Goal: Task Accomplishment & Management: Manage account settings

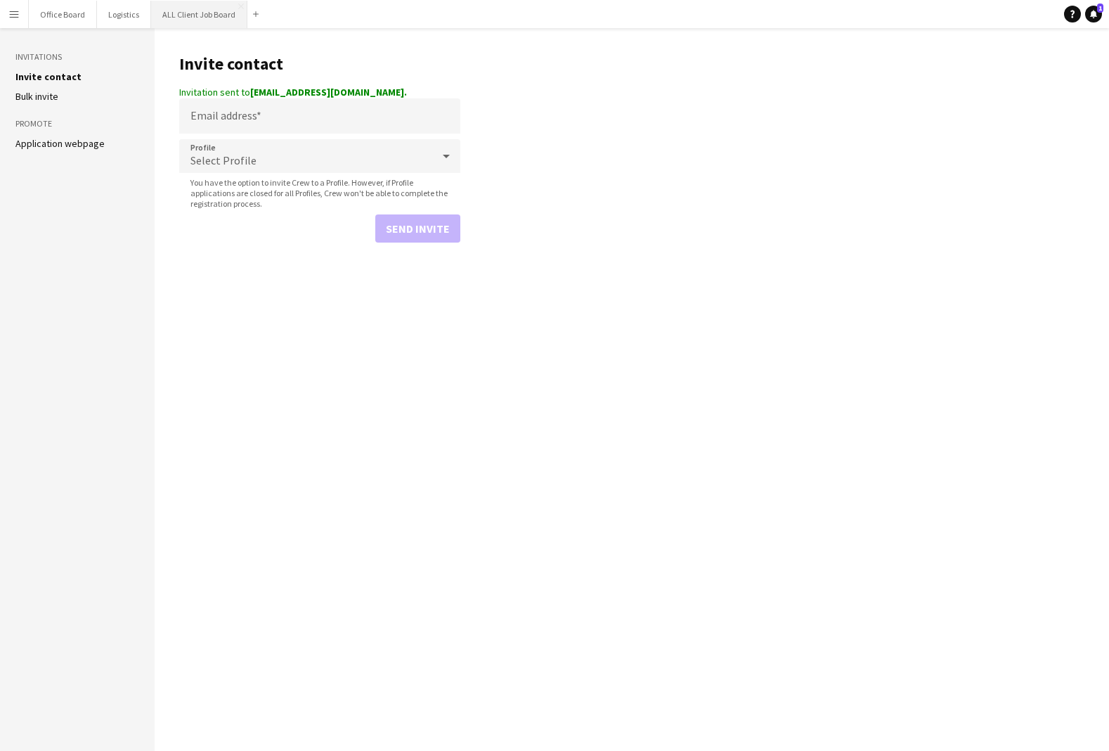
click at [189, 19] on button "ALL Client Job Board Close" at bounding box center [199, 14] width 96 height 27
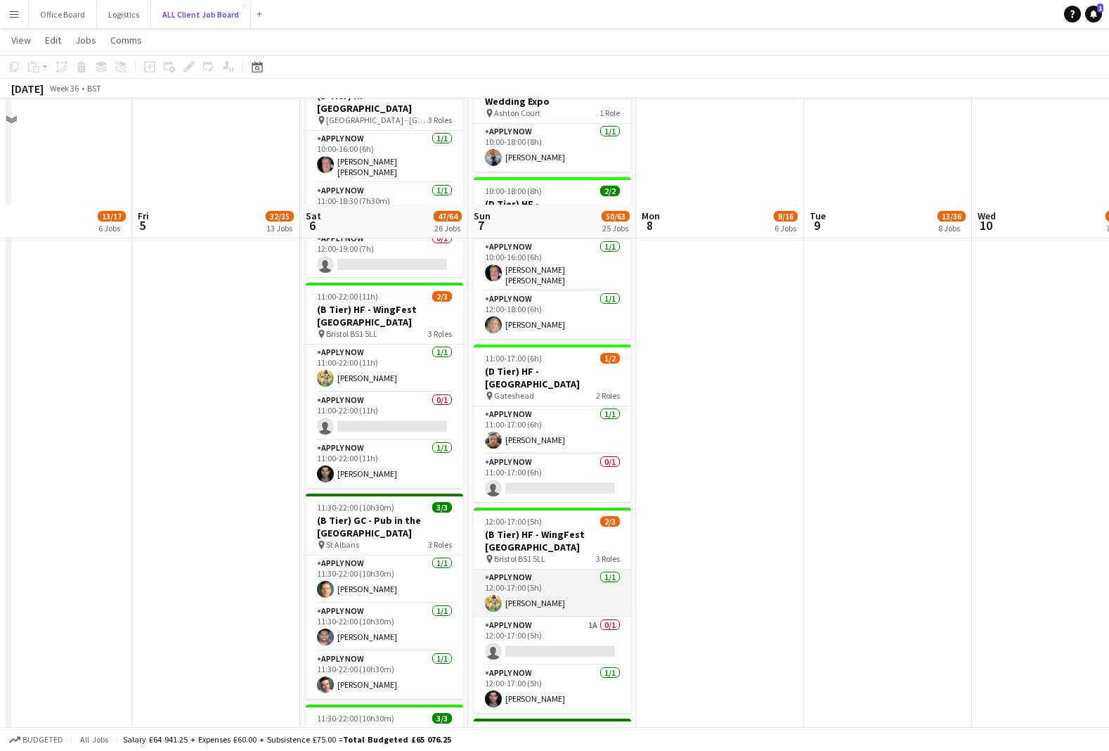
scroll to position [2747, 0]
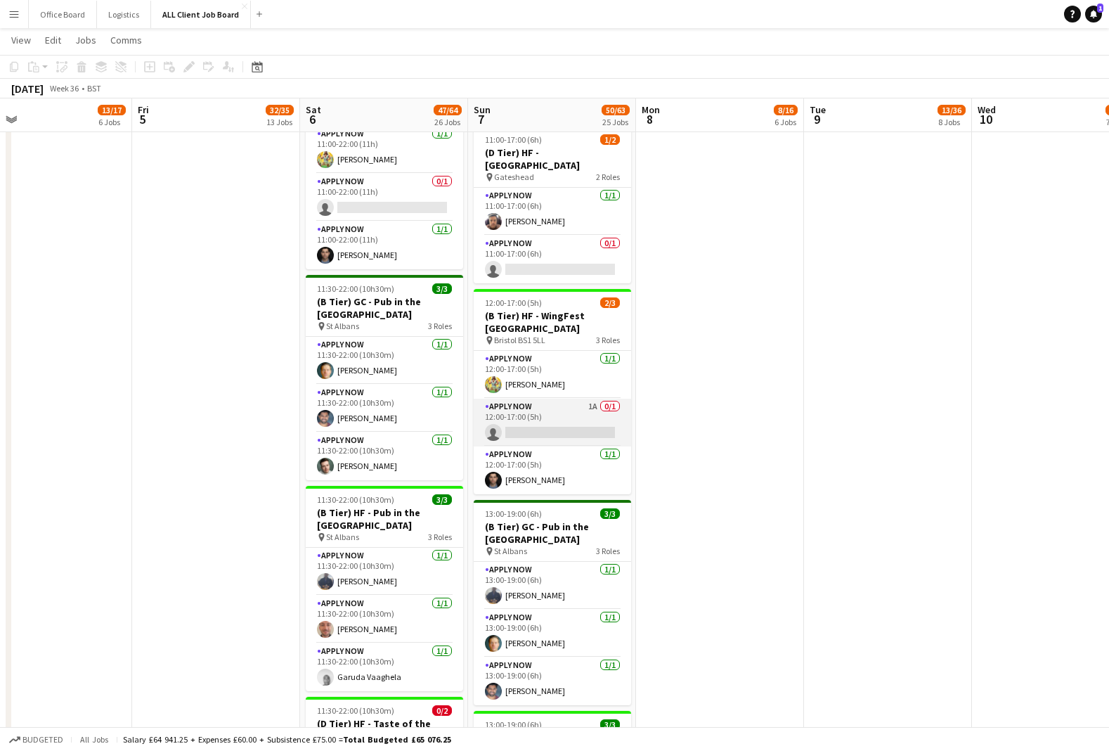
click at [531, 399] on app-card-role "APPLY NOW 1A 0/1 12:00-17:00 (5h) single-neutral-actions" at bounding box center [552, 423] width 157 height 48
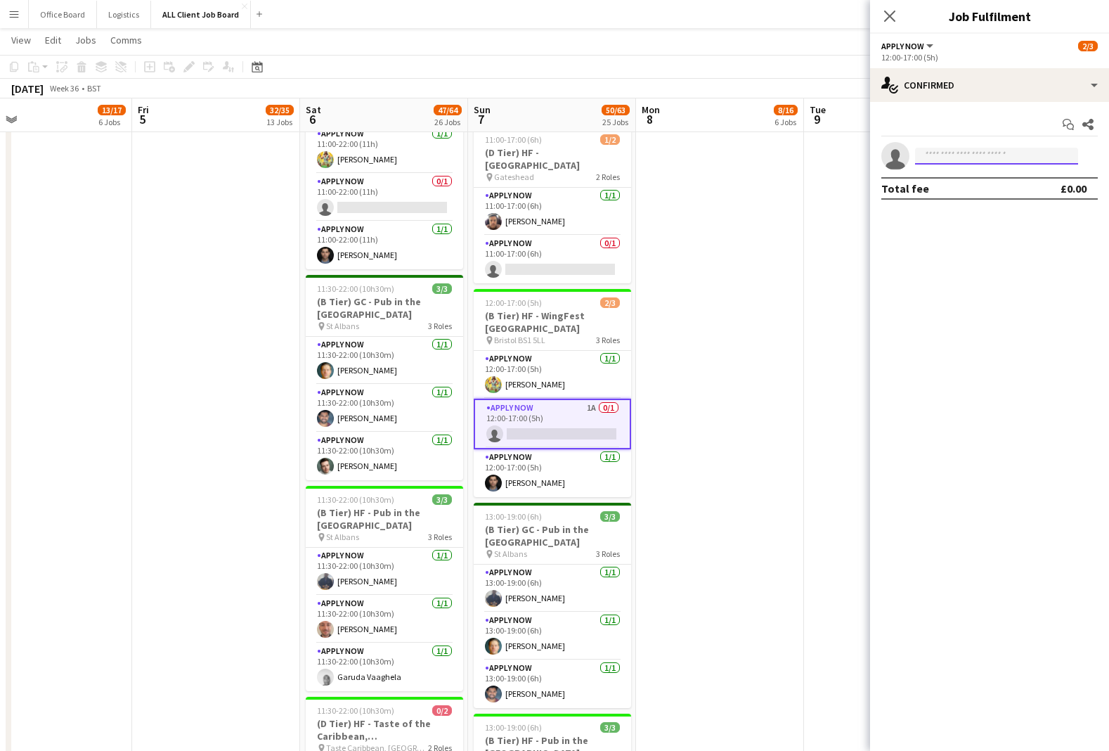
click at [976, 157] on input at bounding box center [996, 156] width 163 height 17
type input "****"
click at [977, 184] on span "[EMAIL_ADDRESS][DOMAIN_NAME]" at bounding box center [996, 187] width 141 height 11
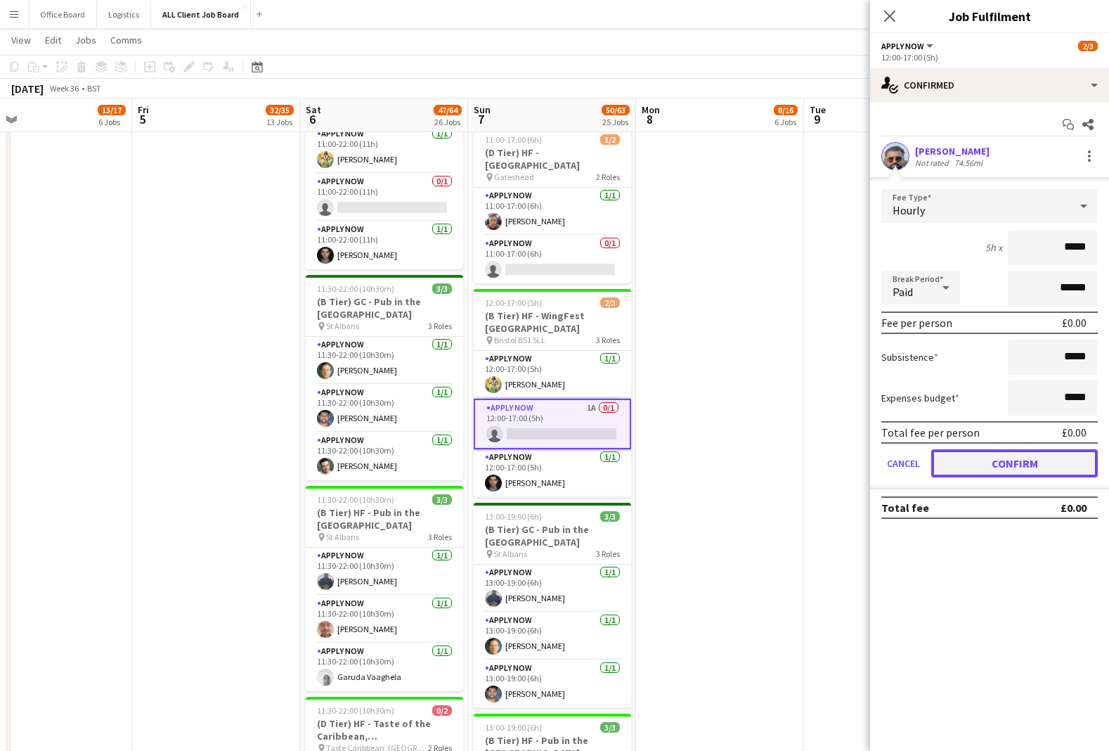
click at [1006, 464] on button "Confirm" at bounding box center [1014, 463] width 167 height 28
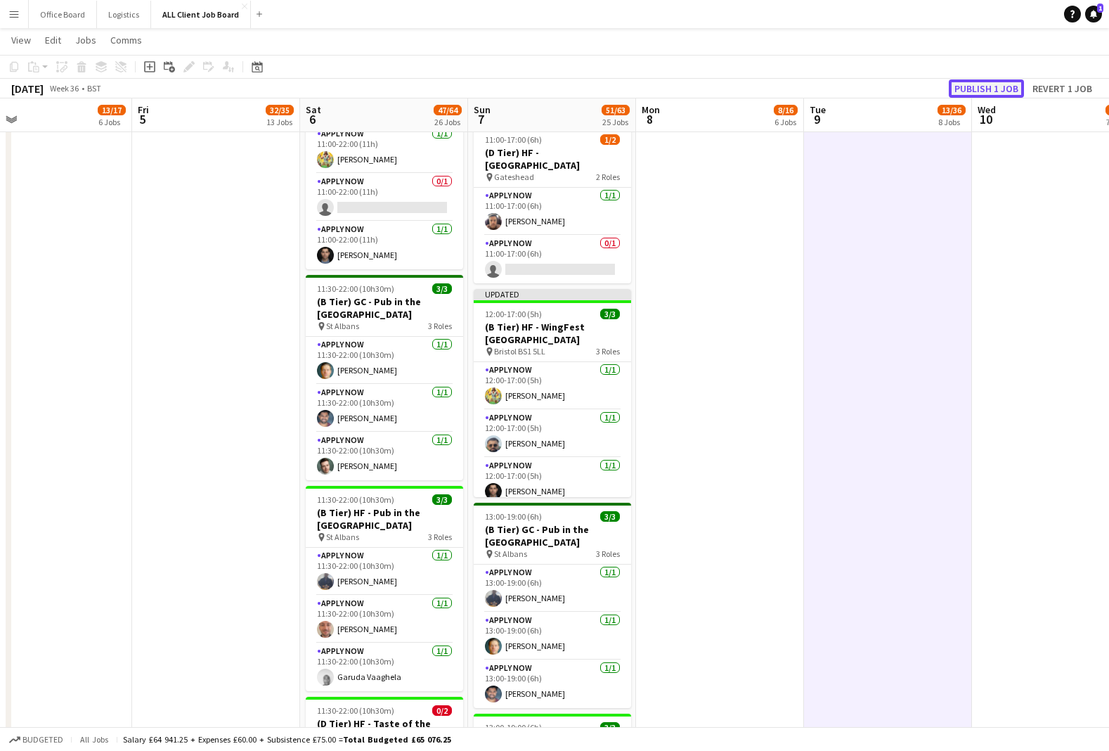
click at [999, 85] on button "Publish 1 job" at bounding box center [986, 88] width 75 height 18
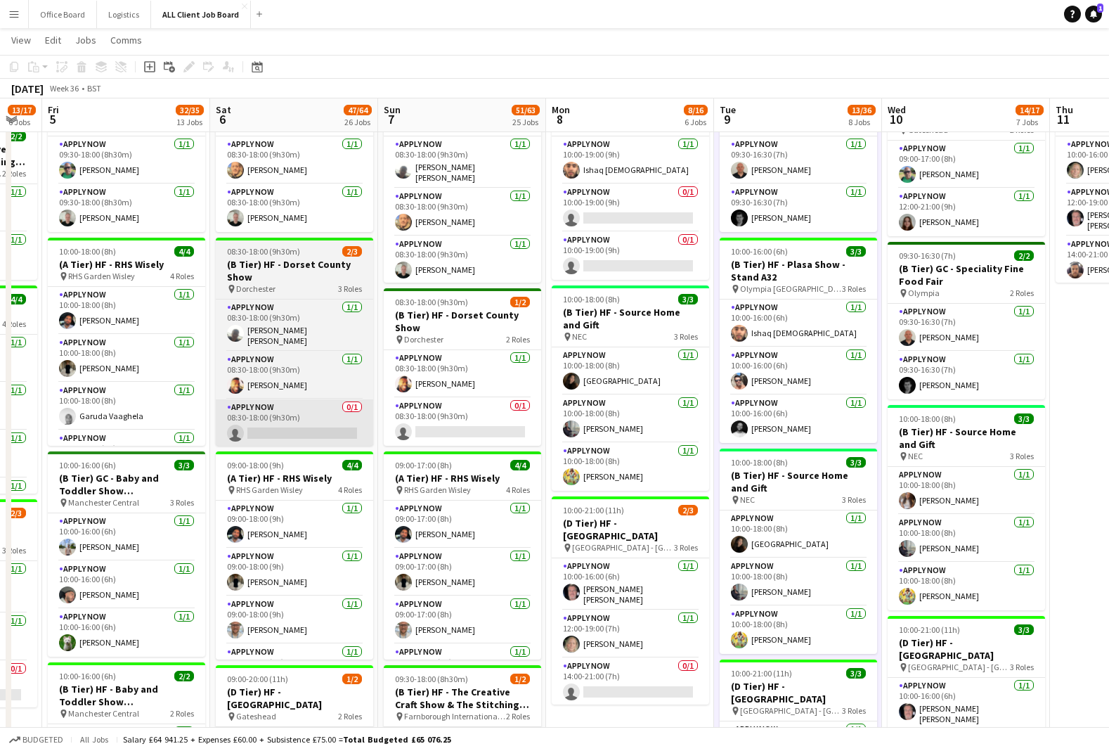
scroll to position [0, 460]
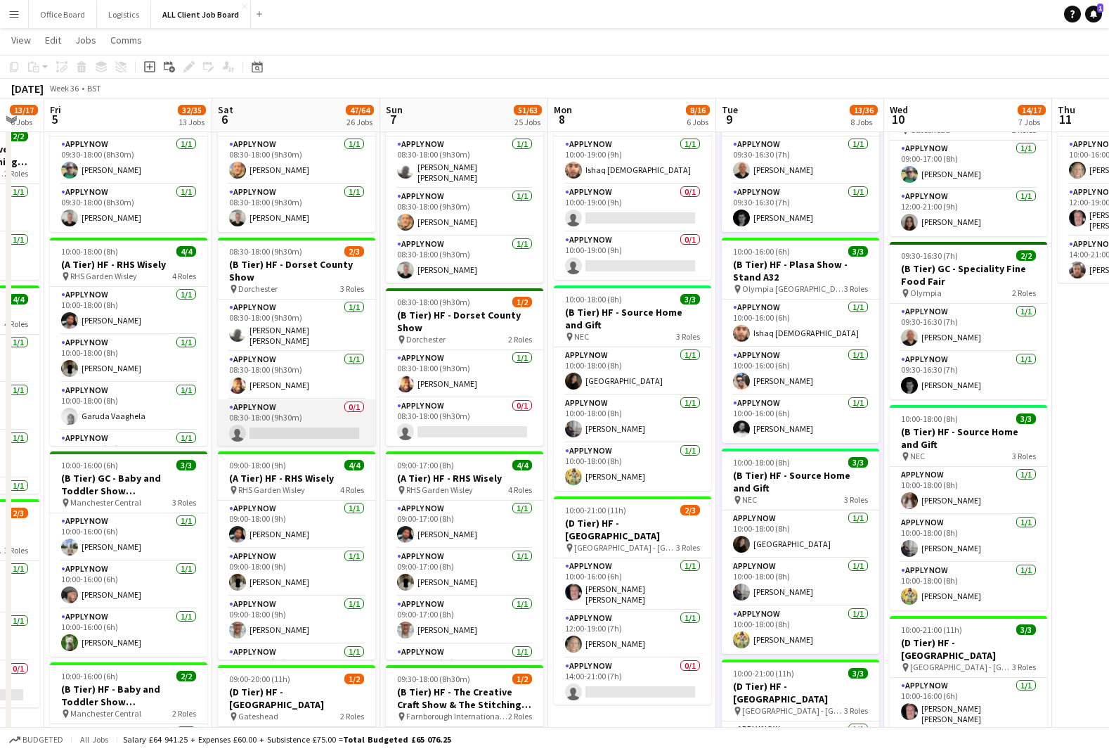
click at [288, 423] on app-card-role "APPLY NOW 0/1 08:30-18:00 (9h30m) single-neutral-actions" at bounding box center [296, 423] width 157 height 48
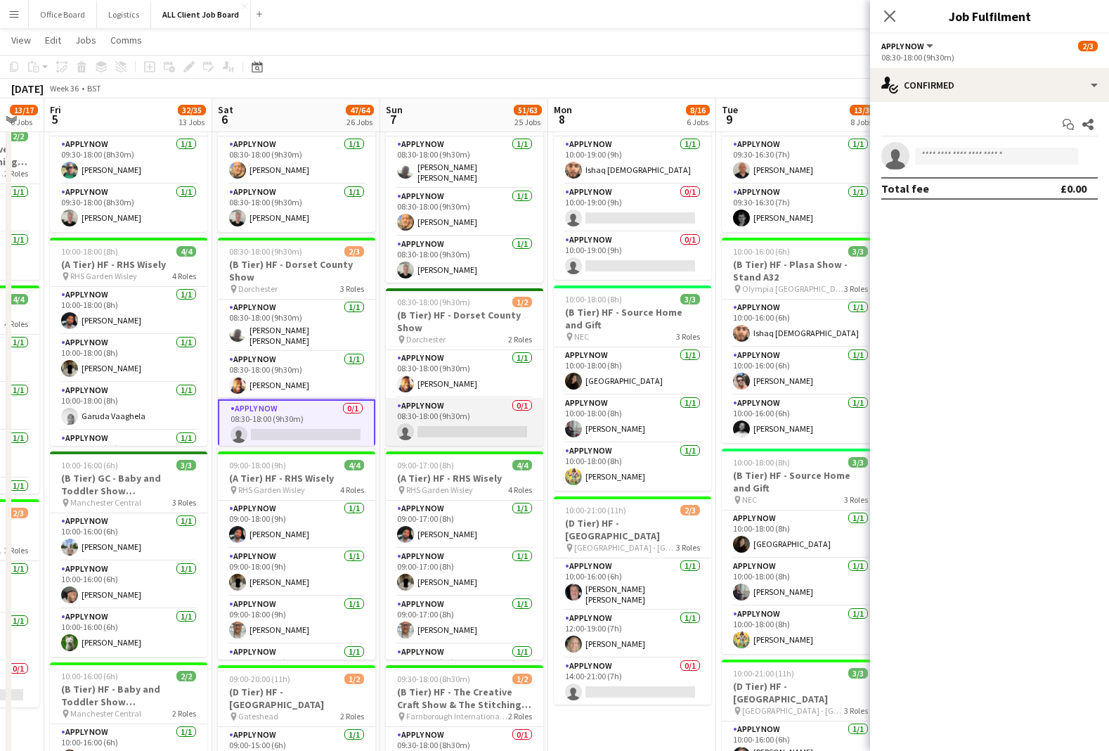
click at [490, 427] on app-card-role "APPLY NOW 0/1 08:30-18:00 (9h30m) single-neutral-actions" at bounding box center [464, 422] width 157 height 48
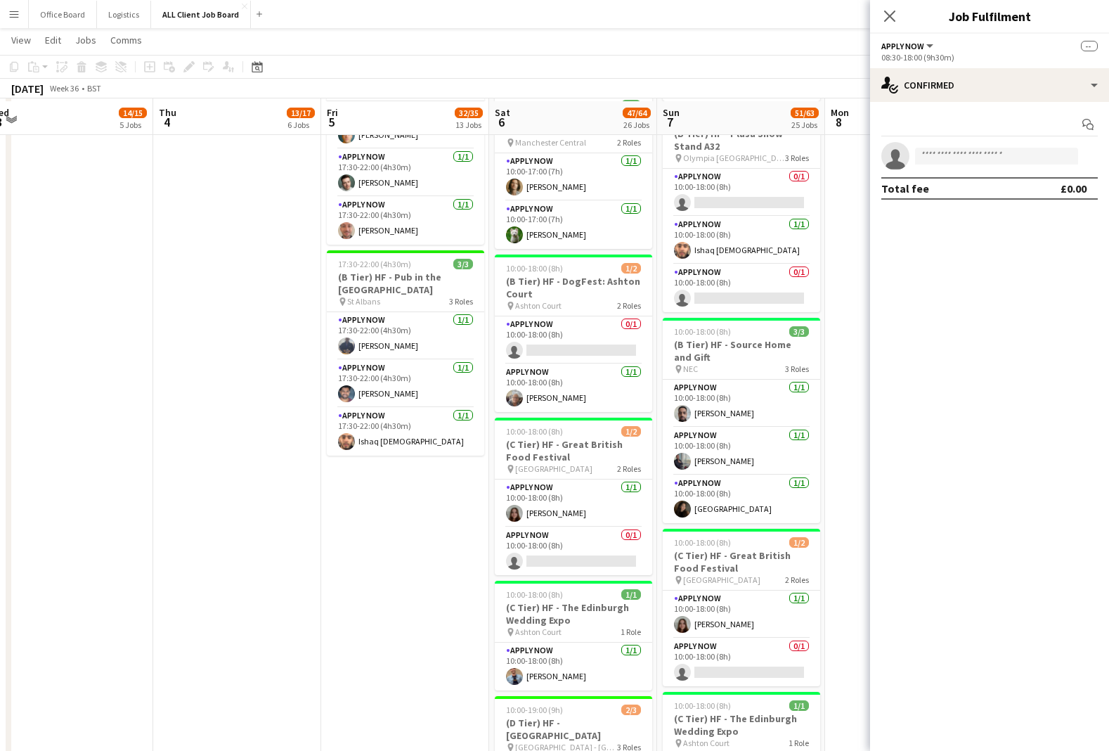
scroll to position [2218, 0]
click at [976, 152] on input at bounding box center [996, 156] width 163 height 17
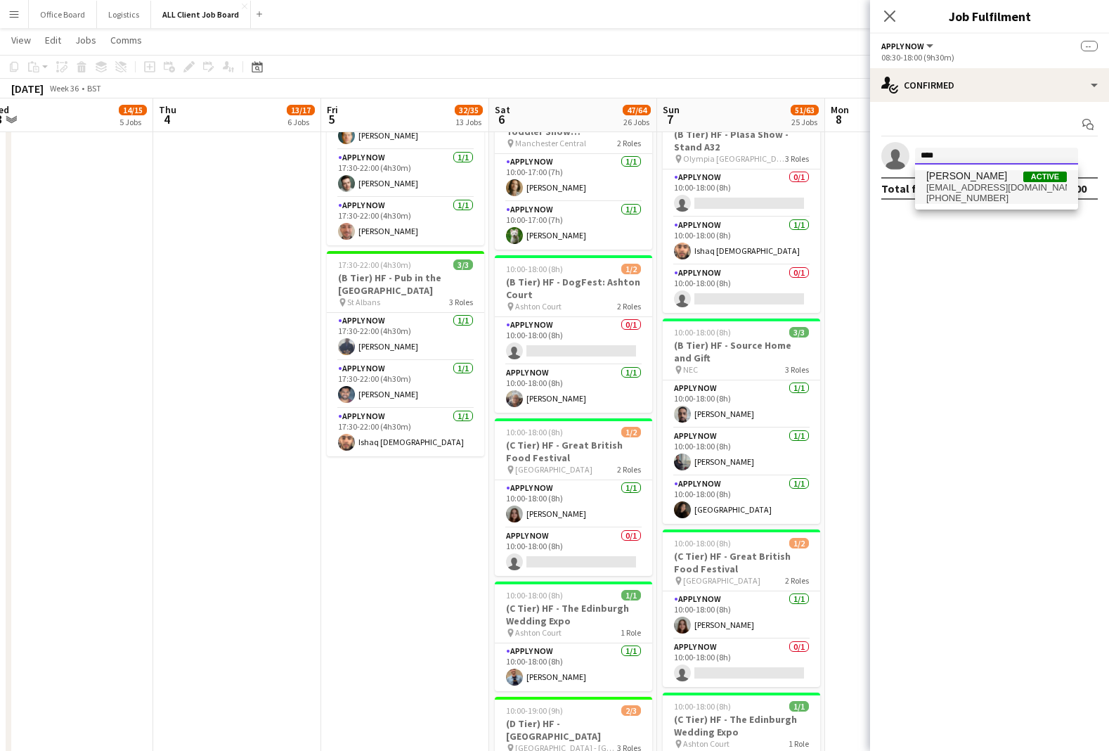
type input "****"
click at [965, 186] on span "[EMAIL_ADDRESS][DOMAIN_NAME]" at bounding box center [996, 187] width 141 height 11
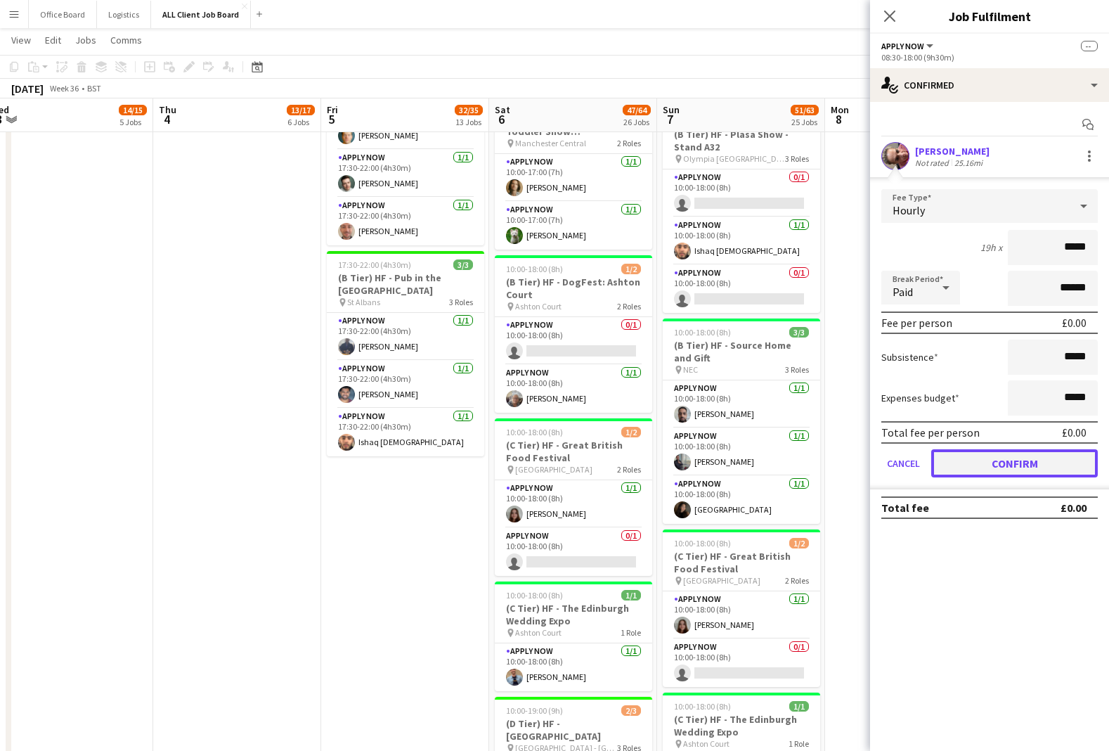
click at [997, 458] on button "Confirm" at bounding box center [1014, 463] width 167 height 28
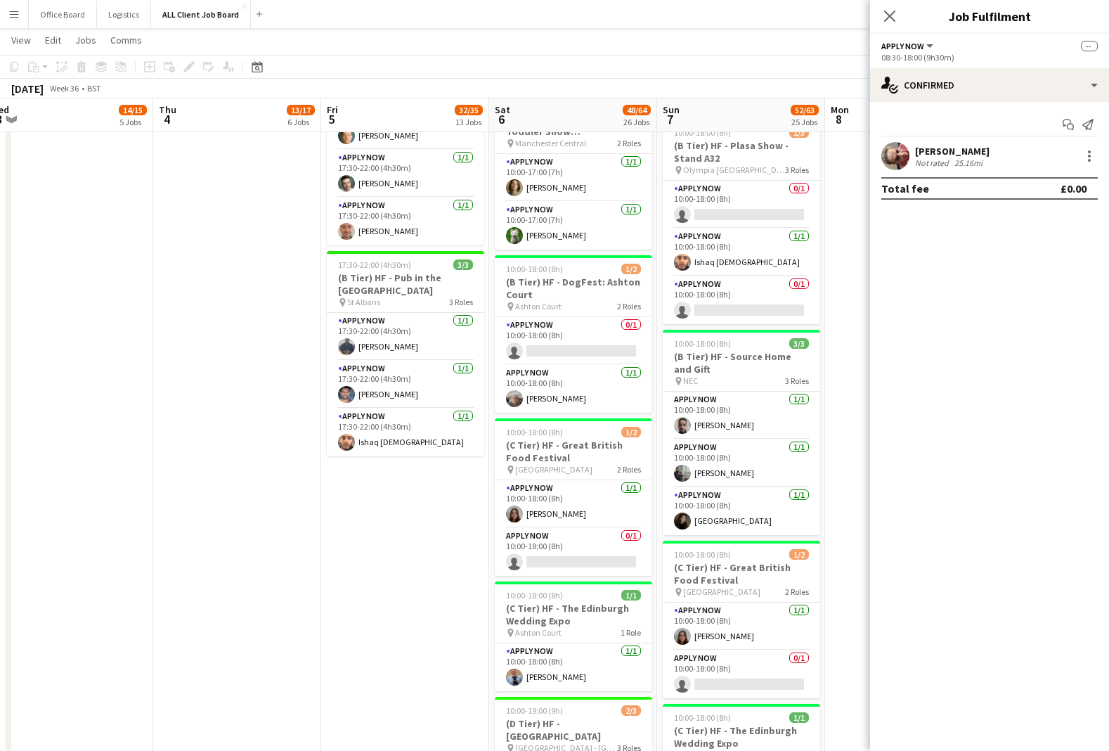
click at [850, 188] on app-date-cell "09:00-21:00 (12h) 2/2 (D Tier) HF - [GEOGRAPHIC_DATA] pin Gateshead 2 Roles APP…" at bounding box center [909, 177] width 168 height 3389
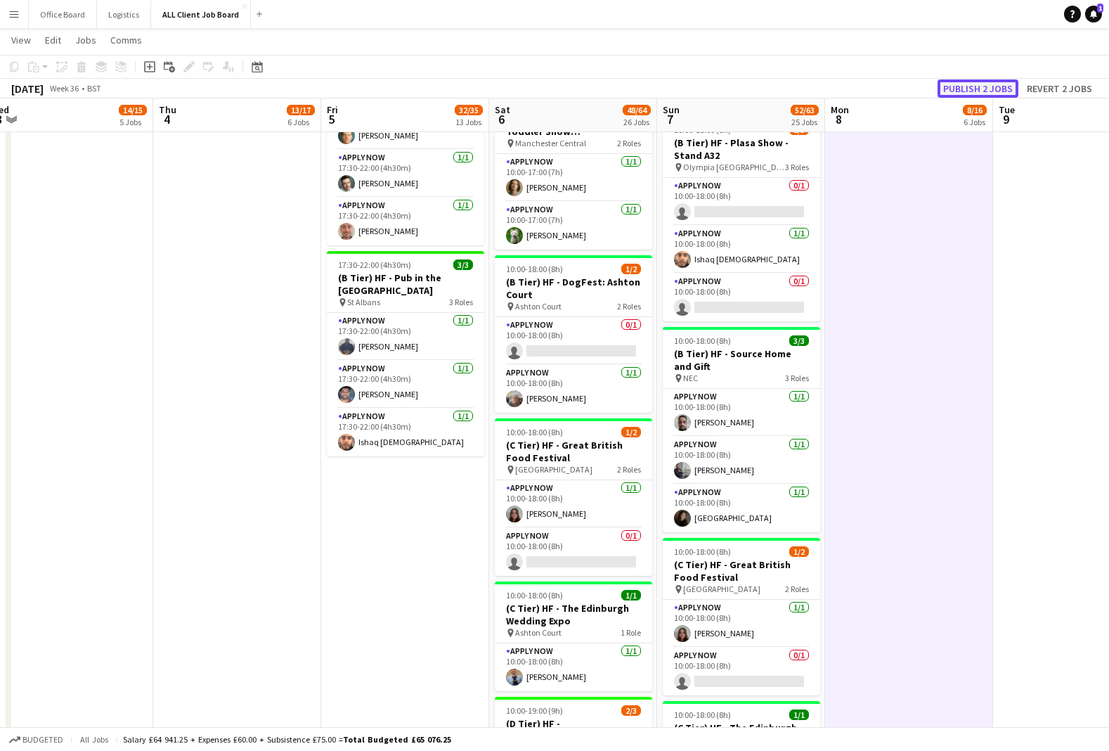
click at [990, 86] on button "Publish 2 jobs" at bounding box center [978, 88] width 81 height 18
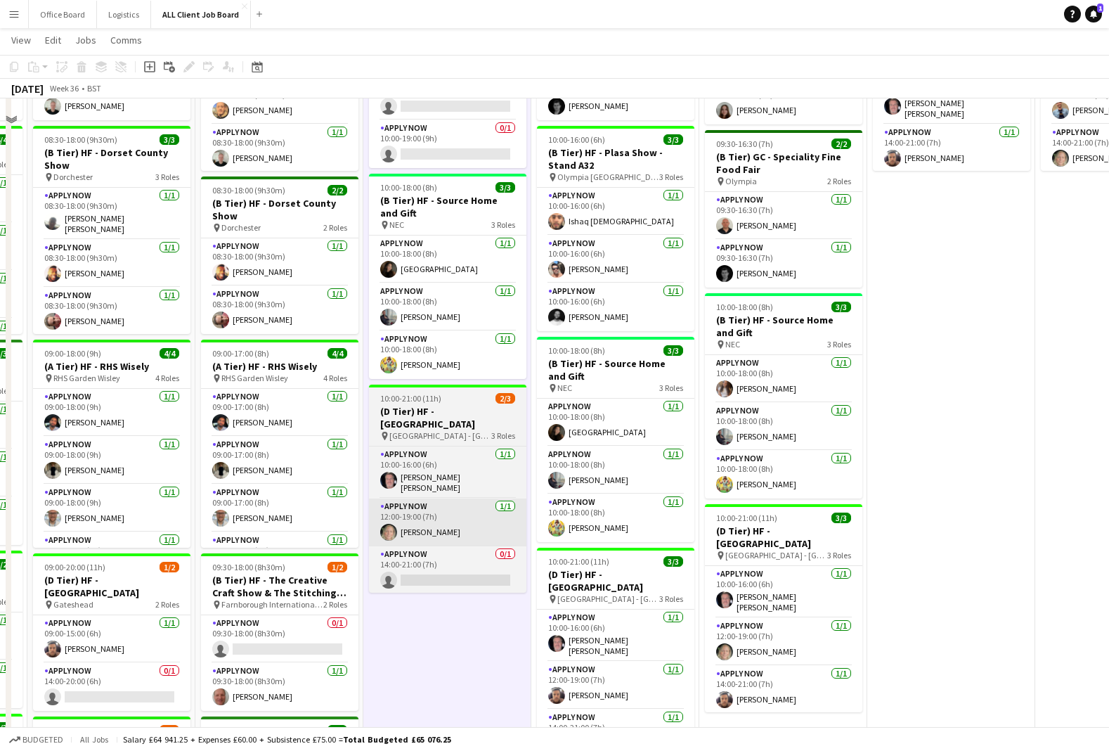
scroll to position [690, 0]
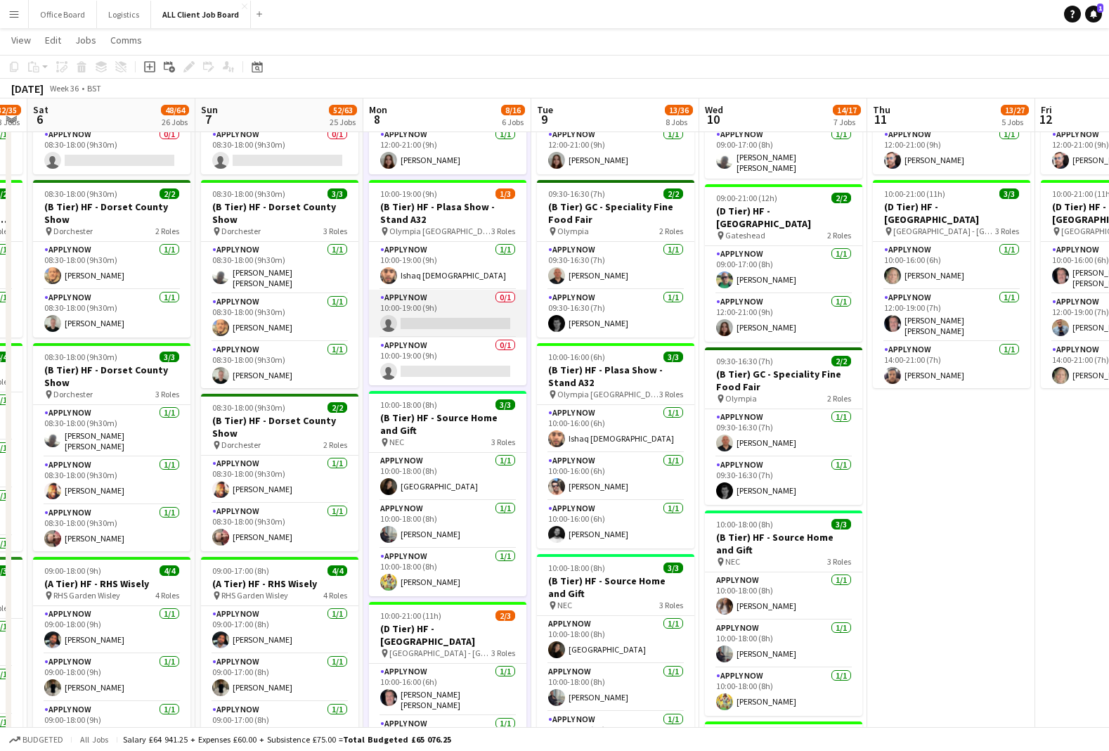
click at [434, 325] on app-card-role "APPLY NOW 0/1 10:00-19:00 (9h) single-neutral-actions" at bounding box center [447, 314] width 157 height 48
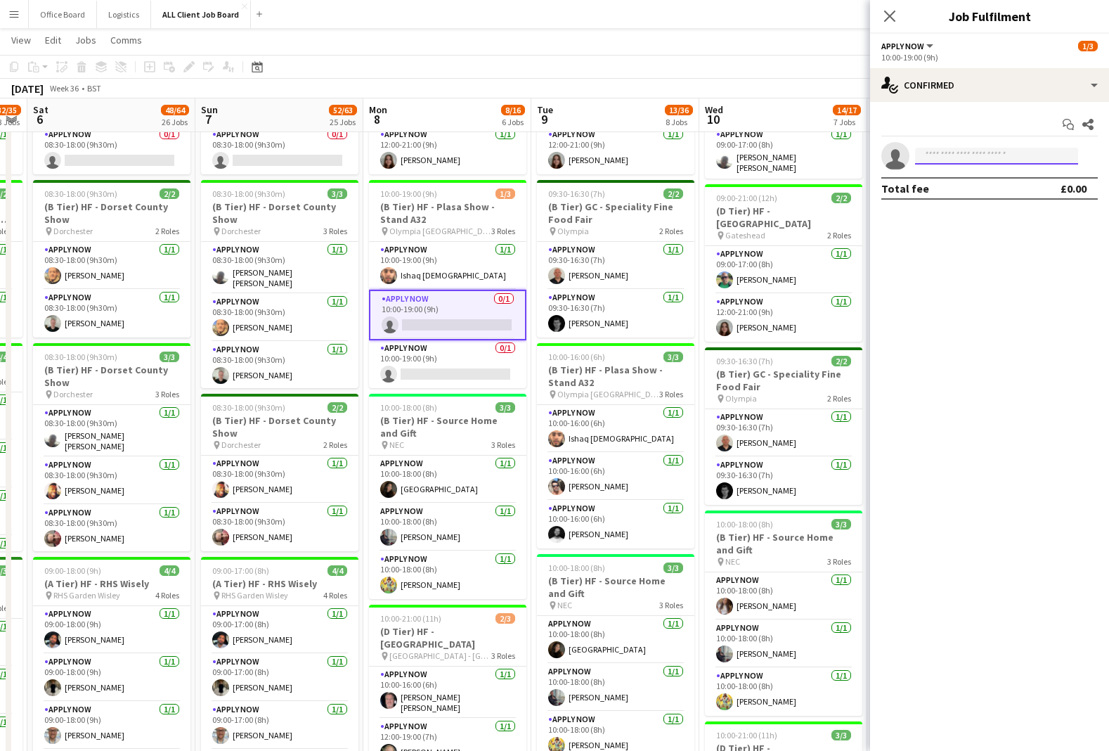
click at [959, 160] on input at bounding box center [996, 156] width 163 height 17
type input "****"
click at [975, 181] on span "[PERSON_NAME]" at bounding box center [966, 176] width 81 height 12
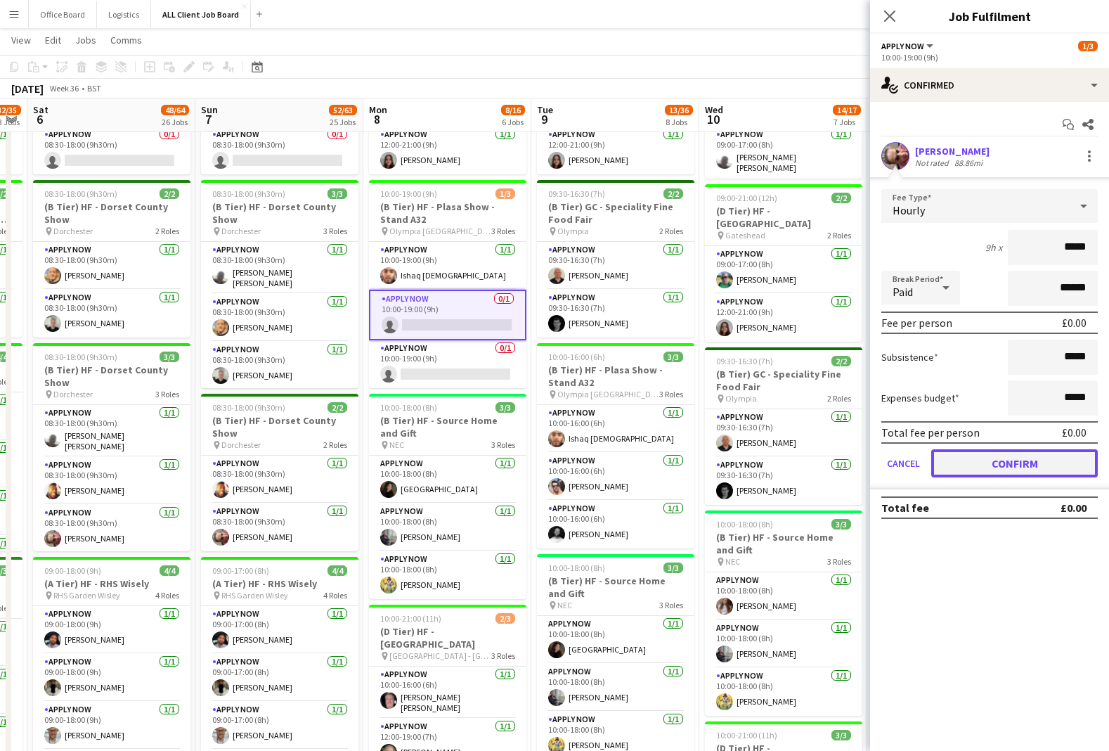
click at [1023, 465] on button "Confirm" at bounding box center [1014, 463] width 167 height 28
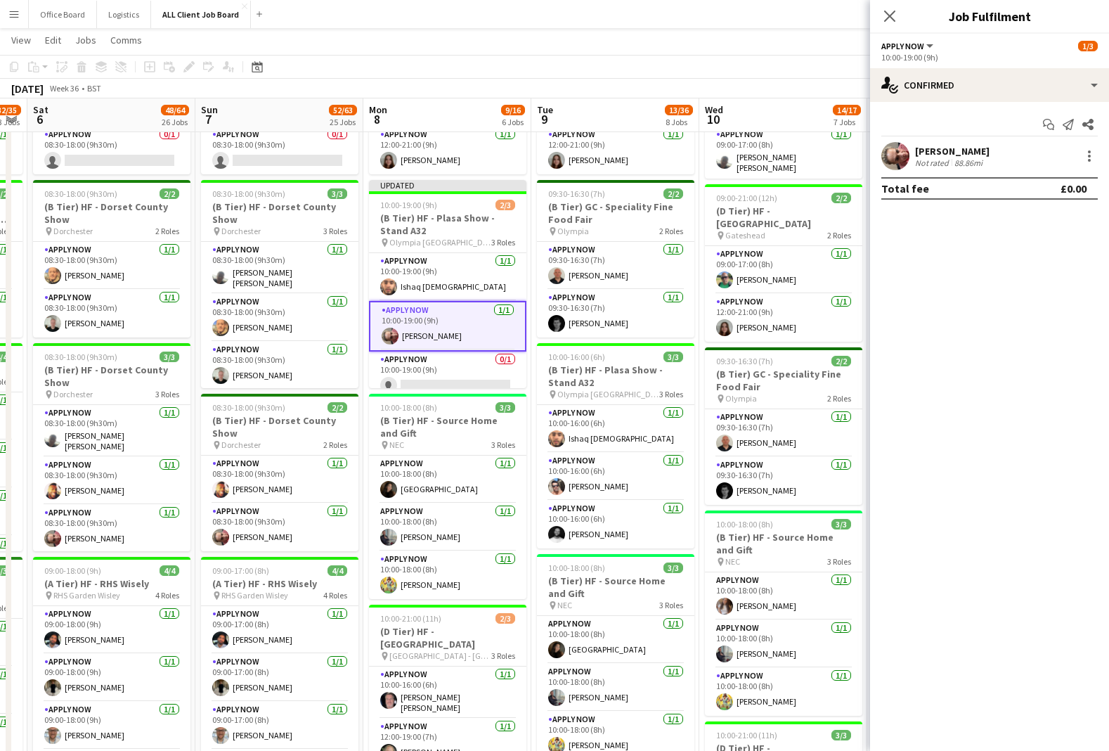
click at [809, 89] on div "[DATE] Week 36 • BST Publish 1 job Revert 1 job" at bounding box center [554, 89] width 1109 height 20
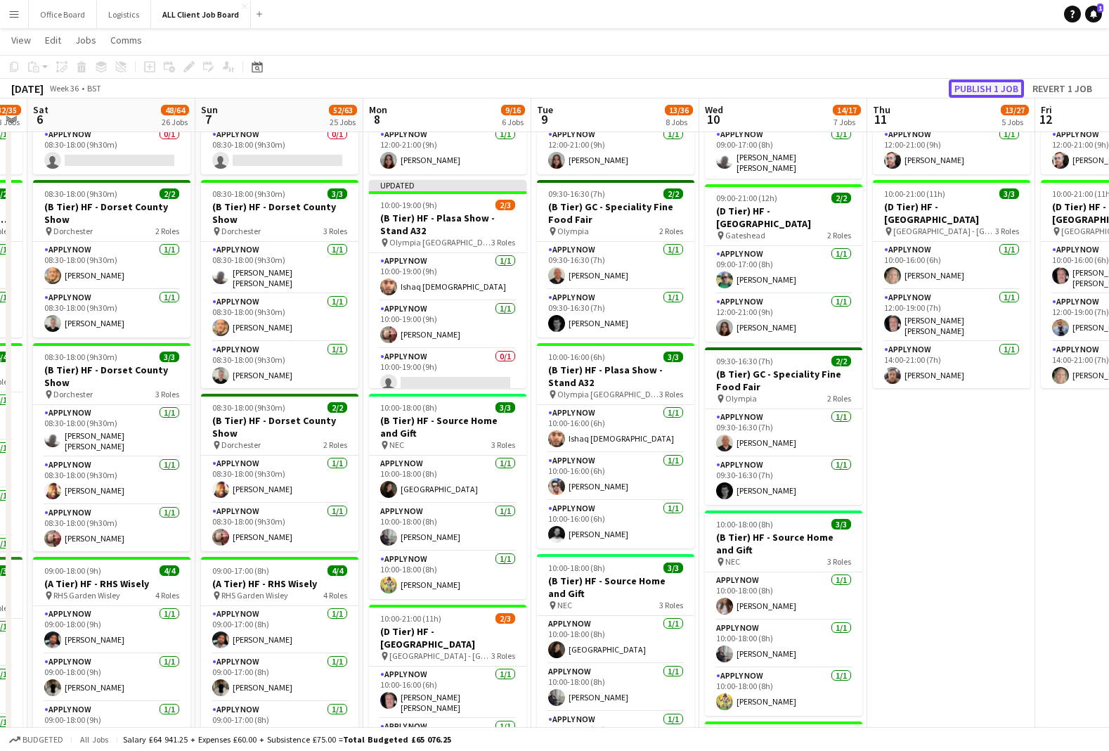
click at [997, 91] on button "Publish 1 job" at bounding box center [986, 88] width 75 height 18
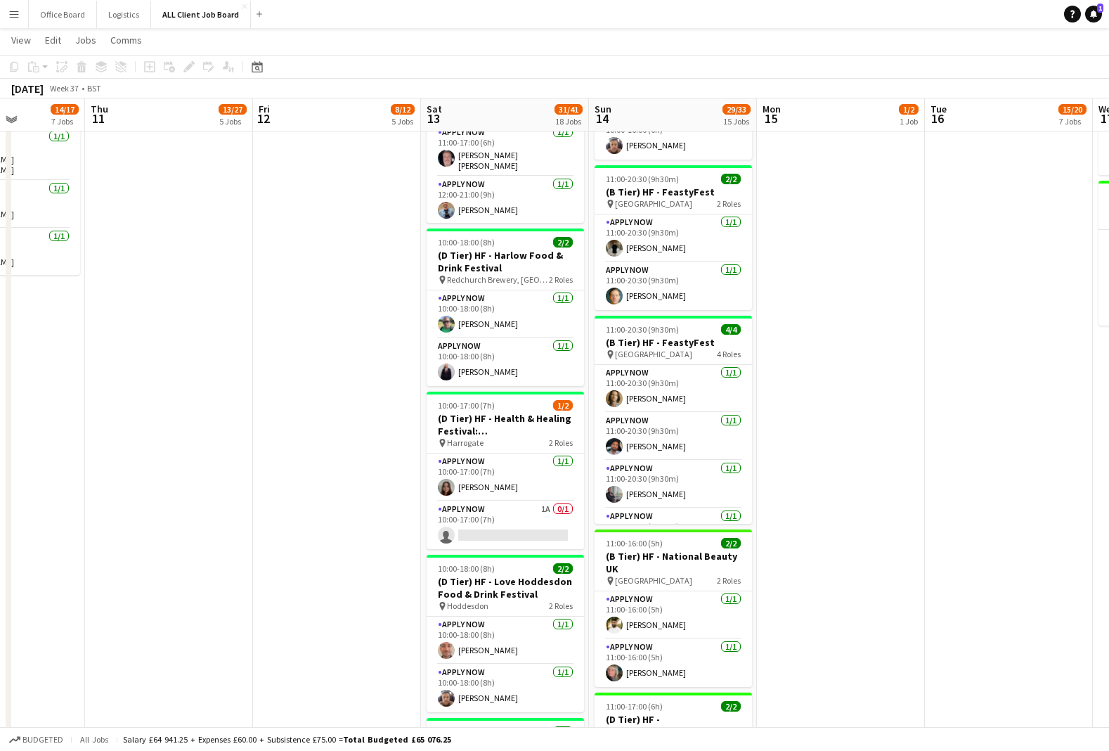
scroll to position [1342, 0]
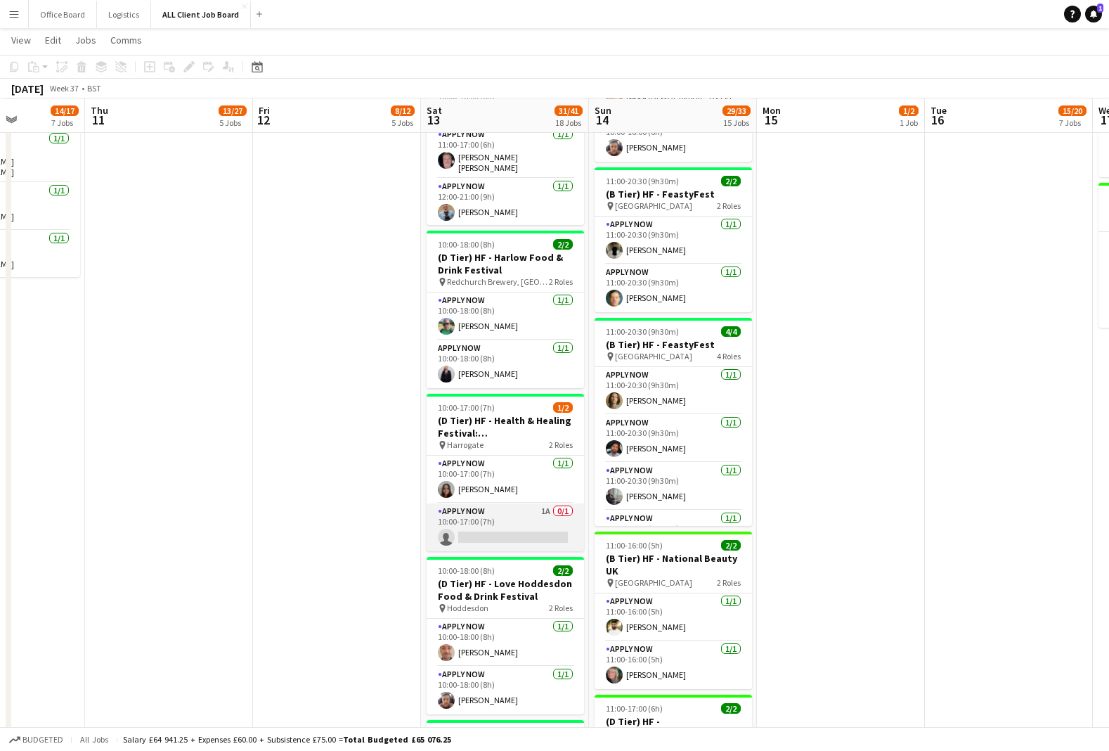
click at [523, 506] on app-card-role "APPLY NOW 1A 0/1 10:00-17:00 (7h) single-neutral-actions" at bounding box center [505, 527] width 157 height 48
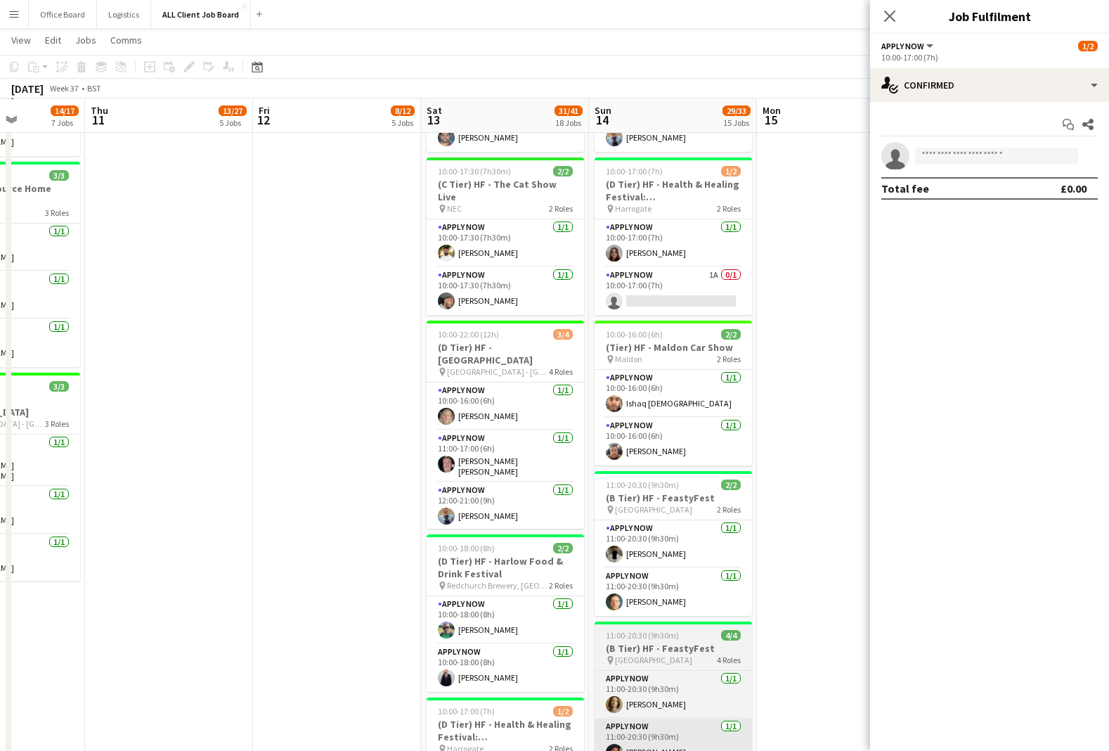
scroll to position [970, 0]
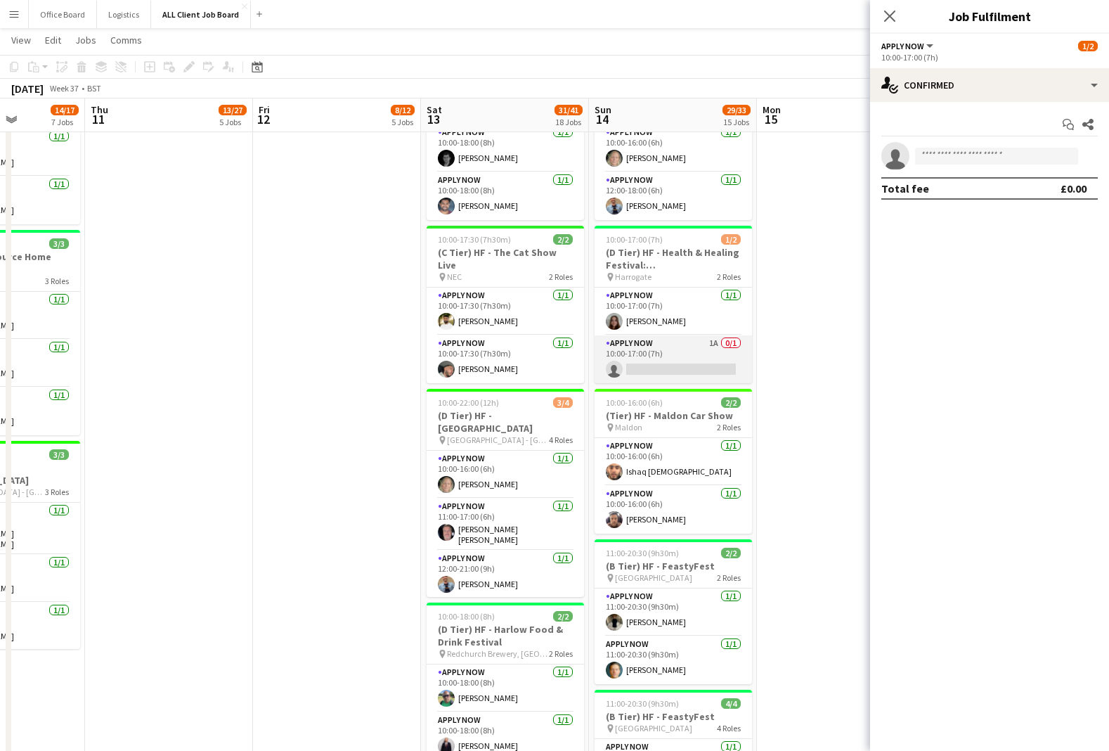
click at [716, 366] on app-card-role "APPLY NOW 1A 0/1 10:00-17:00 (7h) single-neutral-actions" at bounding box center [673, 359] width 157 height 48
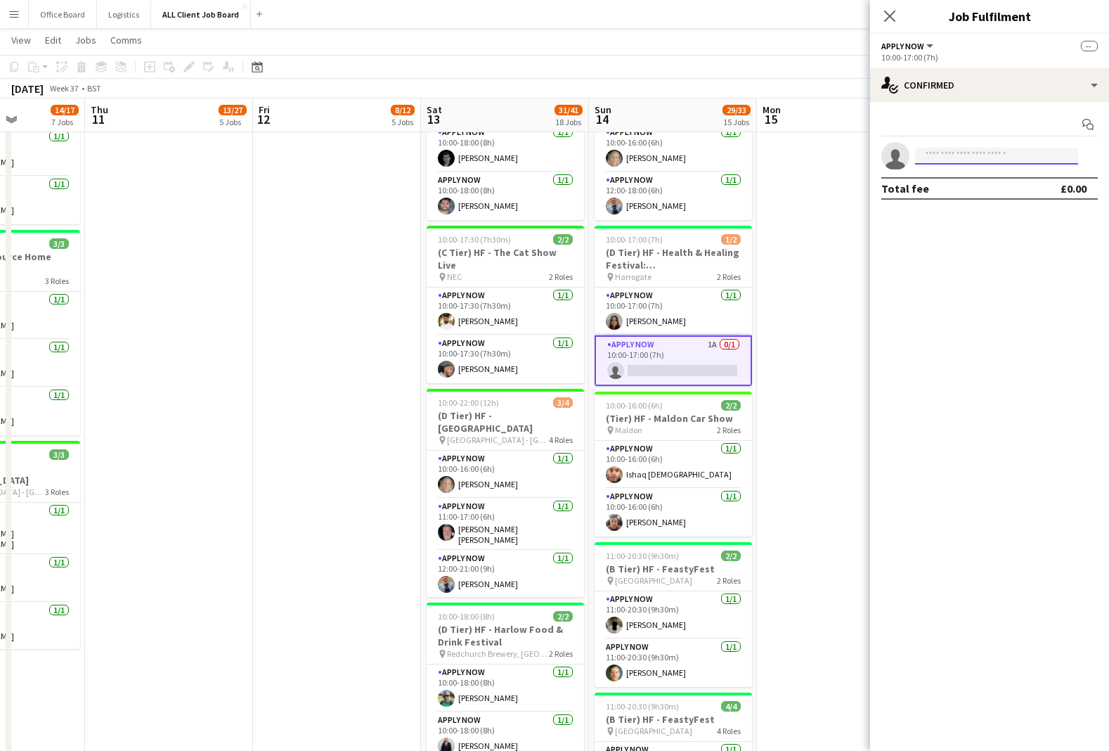
click at [1000, 155] on input at bounding box center [996, 156] width 163 height 17
type input "****"
click at [1014, 182] on span "[EMAIL_ADDRESS][DOMAIN_NAME]" at bounding box center [996, 187] width 141 height 11
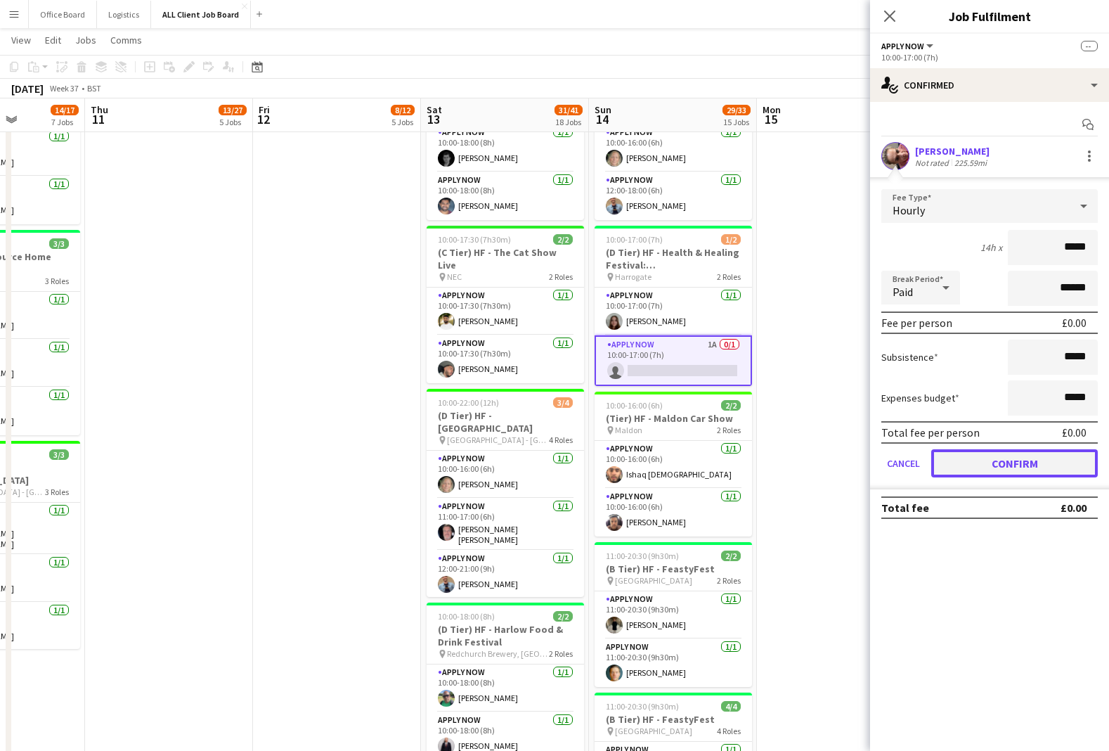
click at [1036, 460] on button "Confirm" at bounding box center [1014, 463] width 167 height 28
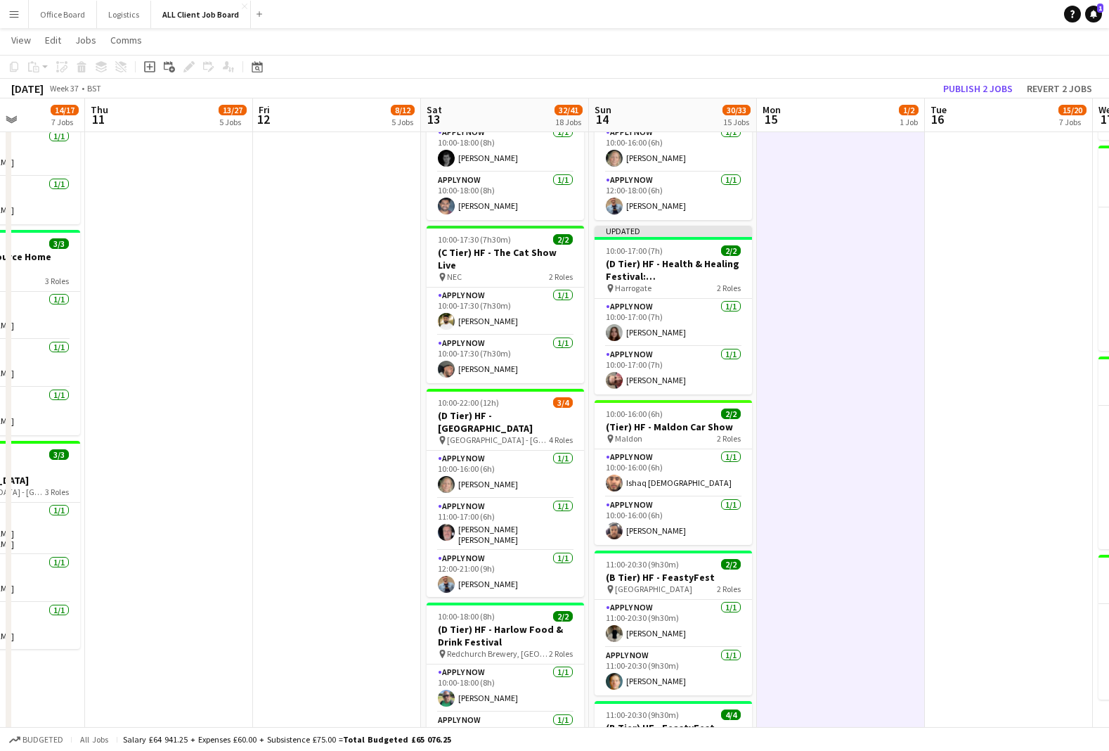
click at [981, 77] on app-toolbar "Copy Paste Paste Command V Paste with crew Command Shift V Paste linked Job [GE…" at bounding box center [554, 67] width 1109 height 24
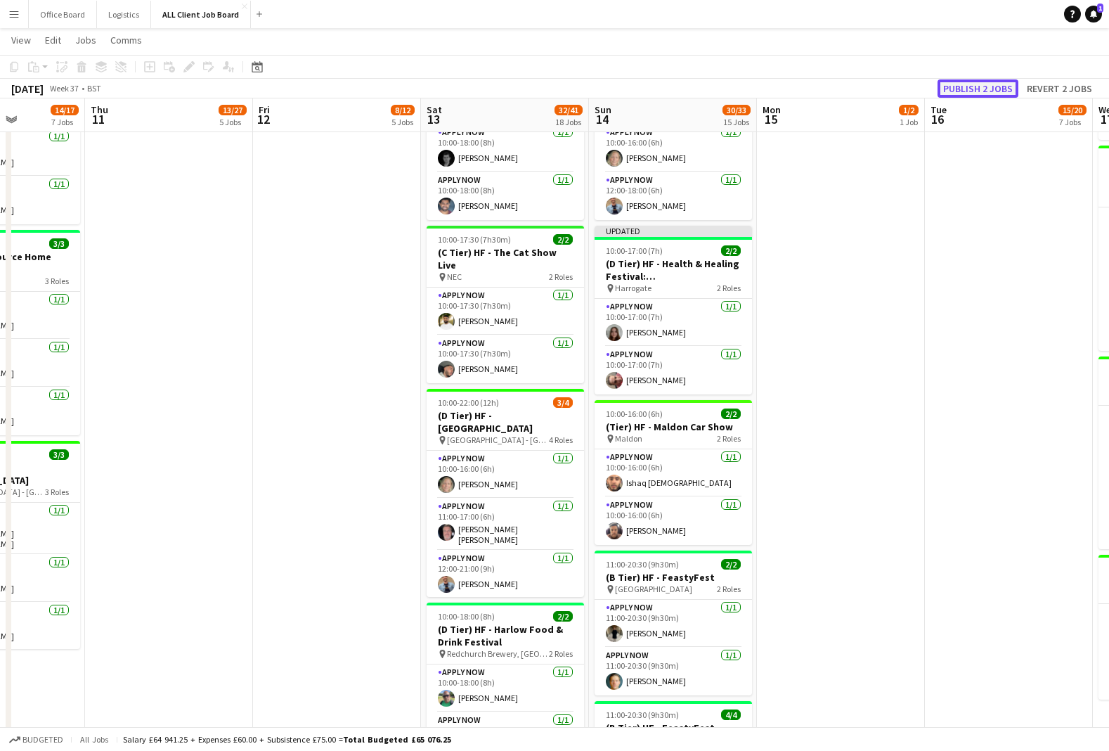
click at [979, 92] on button "Publish 2 jobs" at bounding box center [978, 88] width 81 height 18
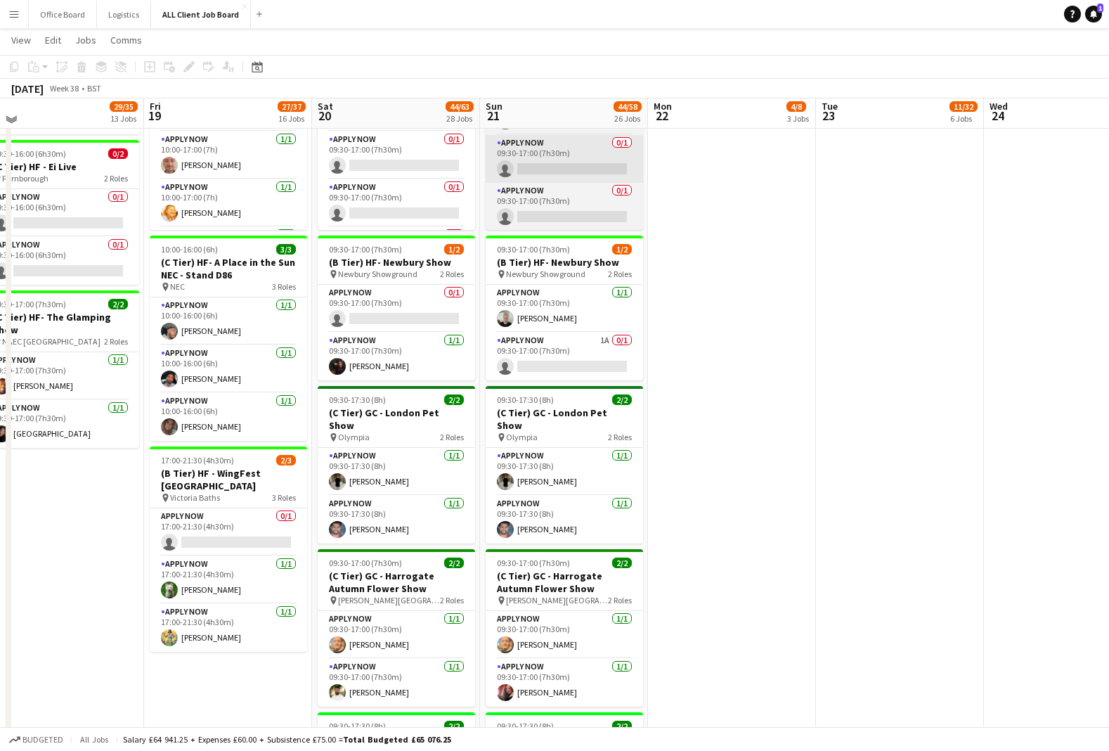
scroll to position [1718, 0]
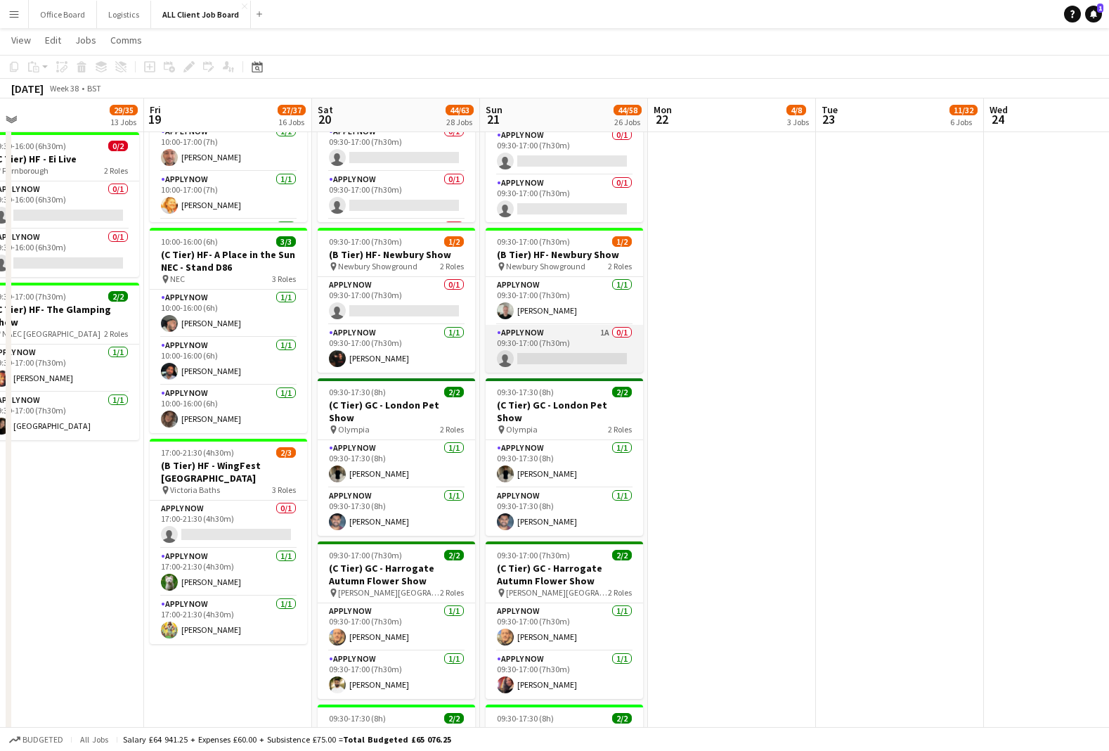
click at [570, 327] on app-card-role "APPLY NOW 1A 0/1 09:30-17:00 (7h30m) single-neutral-actions" at bounding box center [564, 349] width 157 height 48
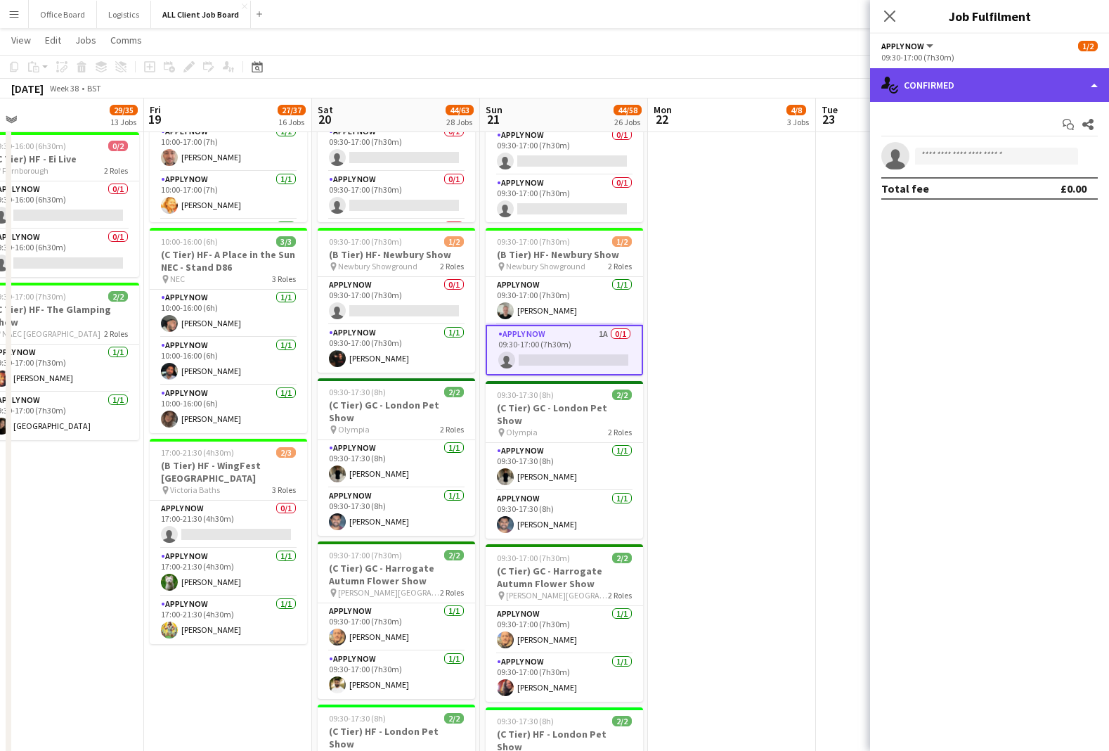
click at [1005, 84] on div "single-neutral-actions-check-2 Confirmed" at bounding box center [989, 85] width 239 height 34
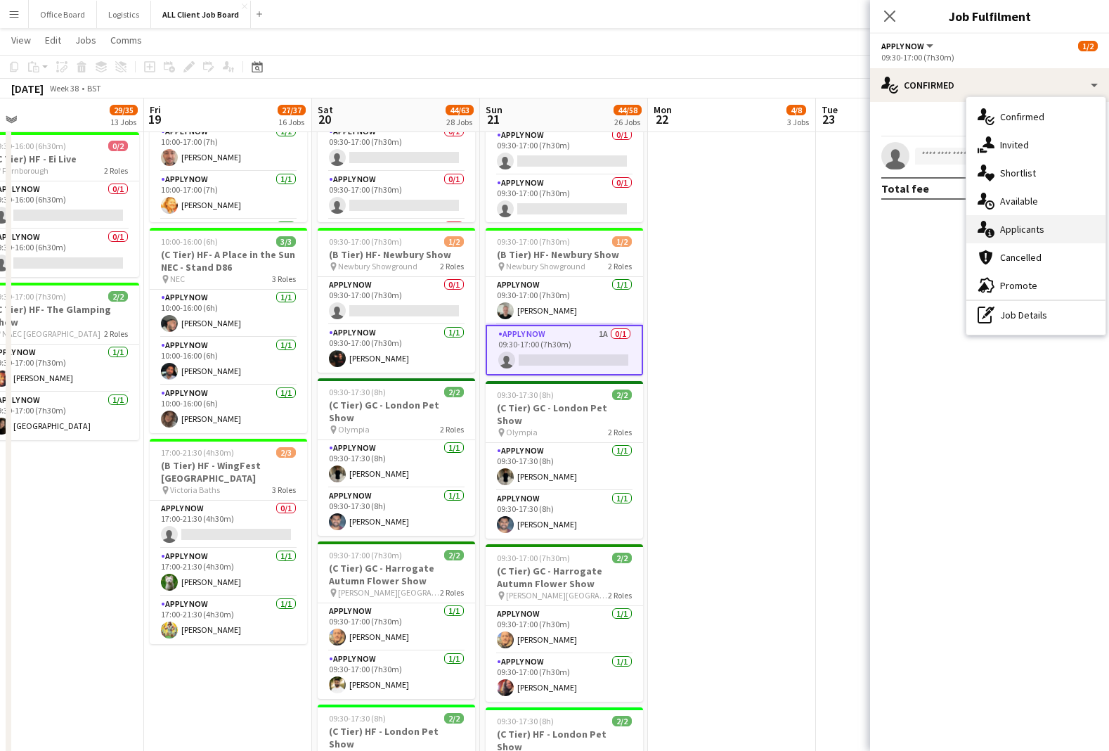
click at [1016, 235] on div "single-neutral-actions-information Applicants" at bounding box center [1035, 229] width 139 height 28
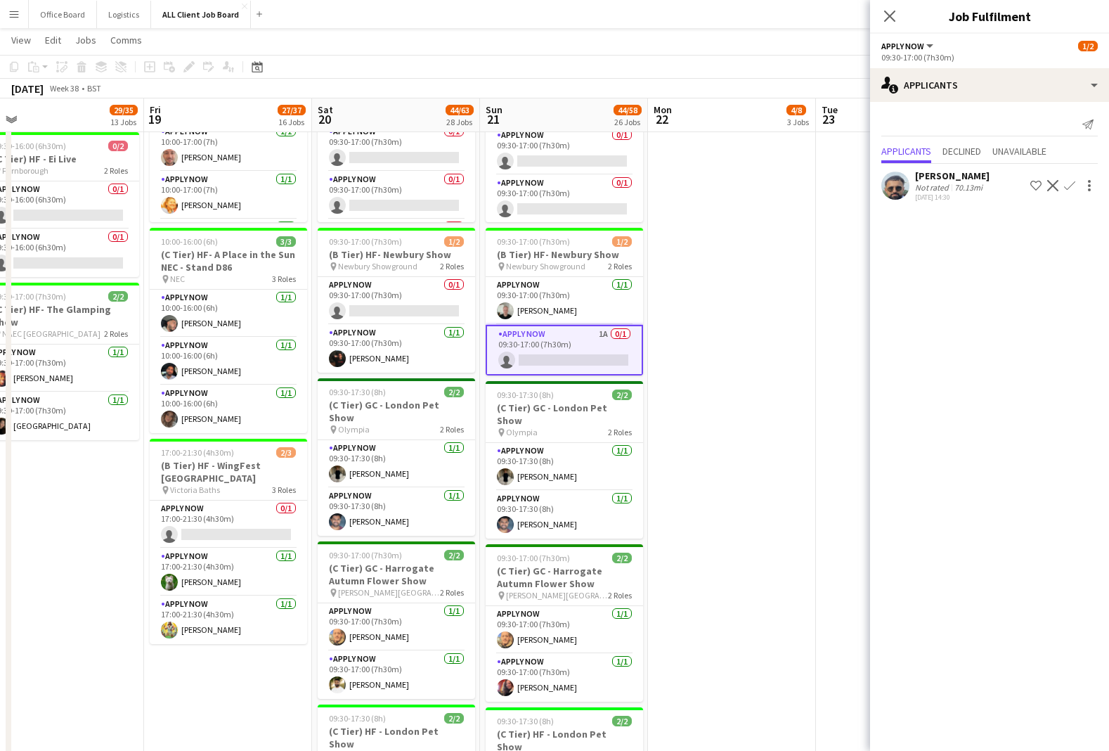
click at [1073, 188] on app-icon "Confirm" at bounding box center [1069, 185] width 11 height 11
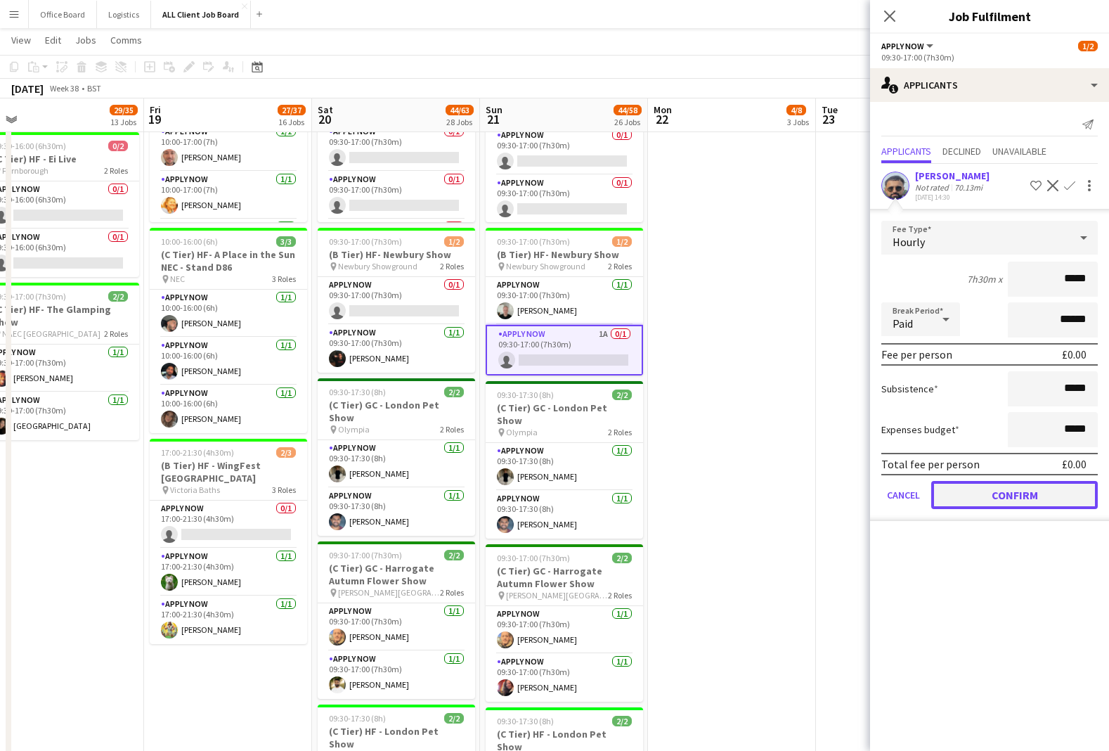
click at [1030, 492] on button "Confirm" at bounding box center [1014, 495] width 167 height 28
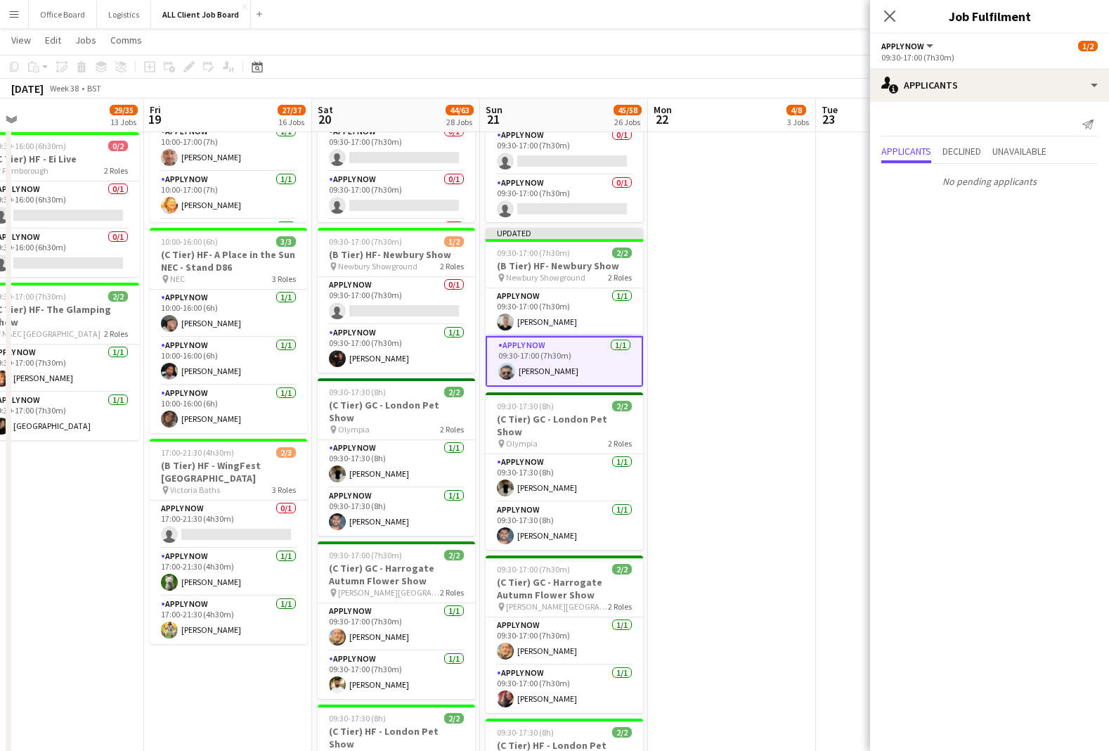
click at [708, 274] on app-date-cell "10:00-17:00 (7h) 4/4 (B Tier) HF Campervan- Southampton International Boat Show…" at bounding box center [732, 676] width 168 height 3389
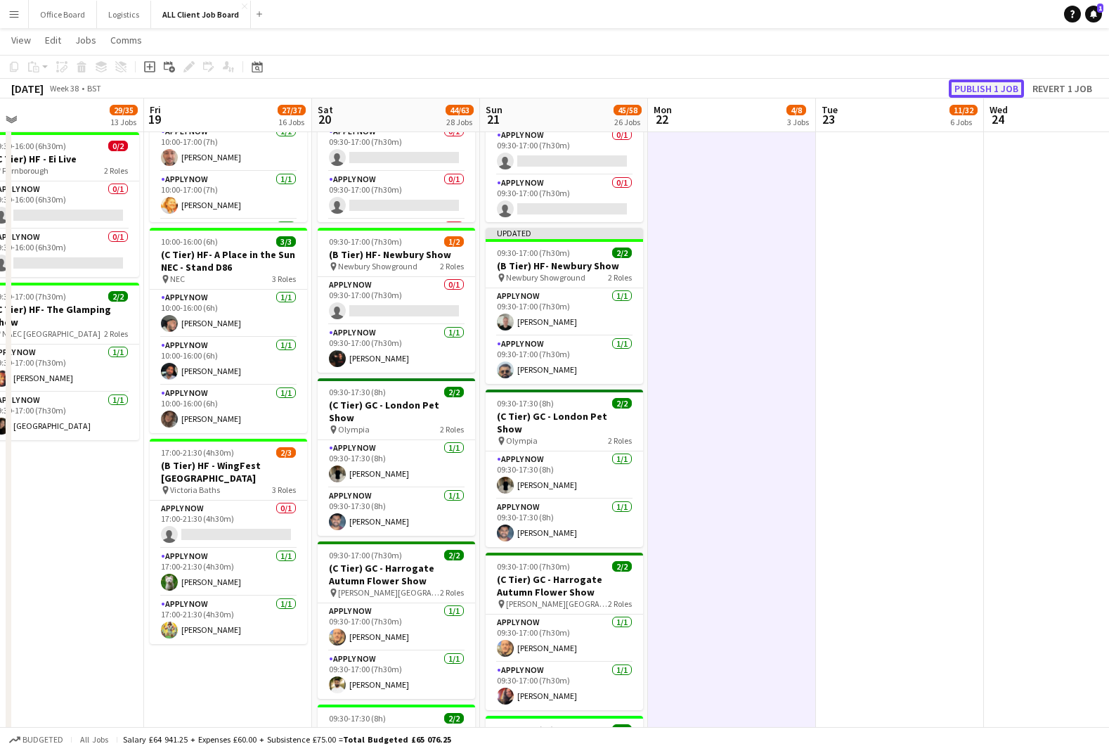
click at [981, 84] on button "Publish 1 job" at bounding box center [986, 88] width 75 height 18
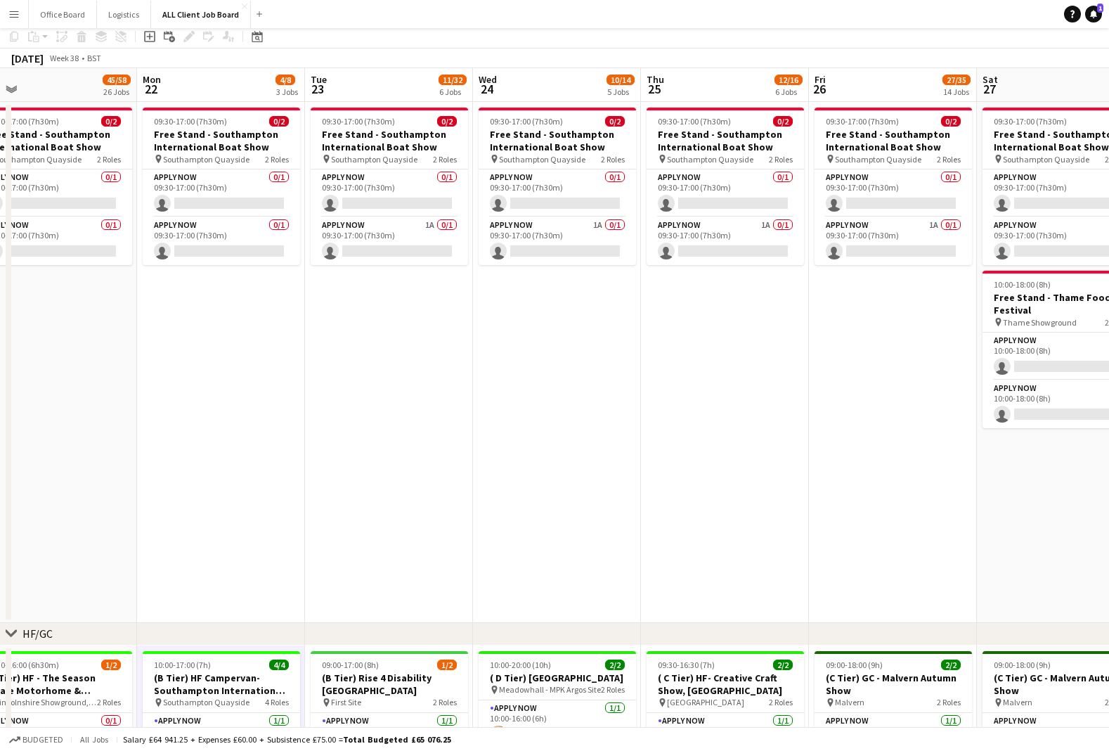
scroll to position [0, 0]
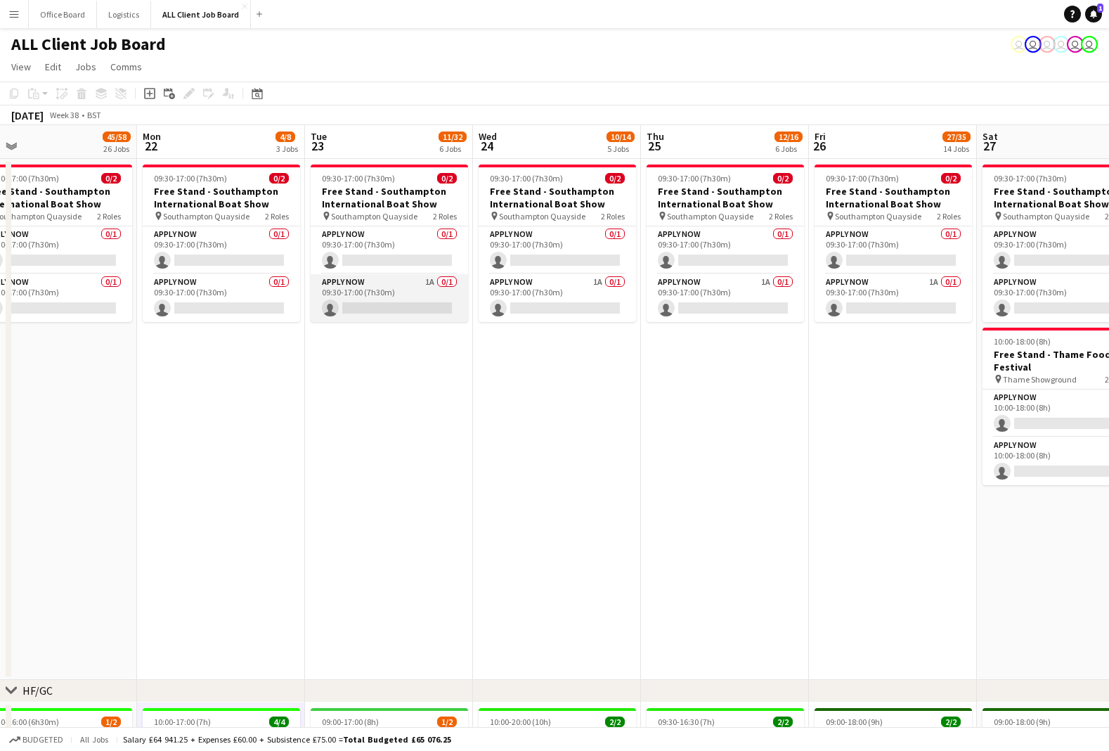
click at [406, 284] on app-card-role "APPLY NOW 1A 0/1 09:30-17:00 (7h30m) single-neutral-actions" at bounding box center [389, 298] width 157 height 48
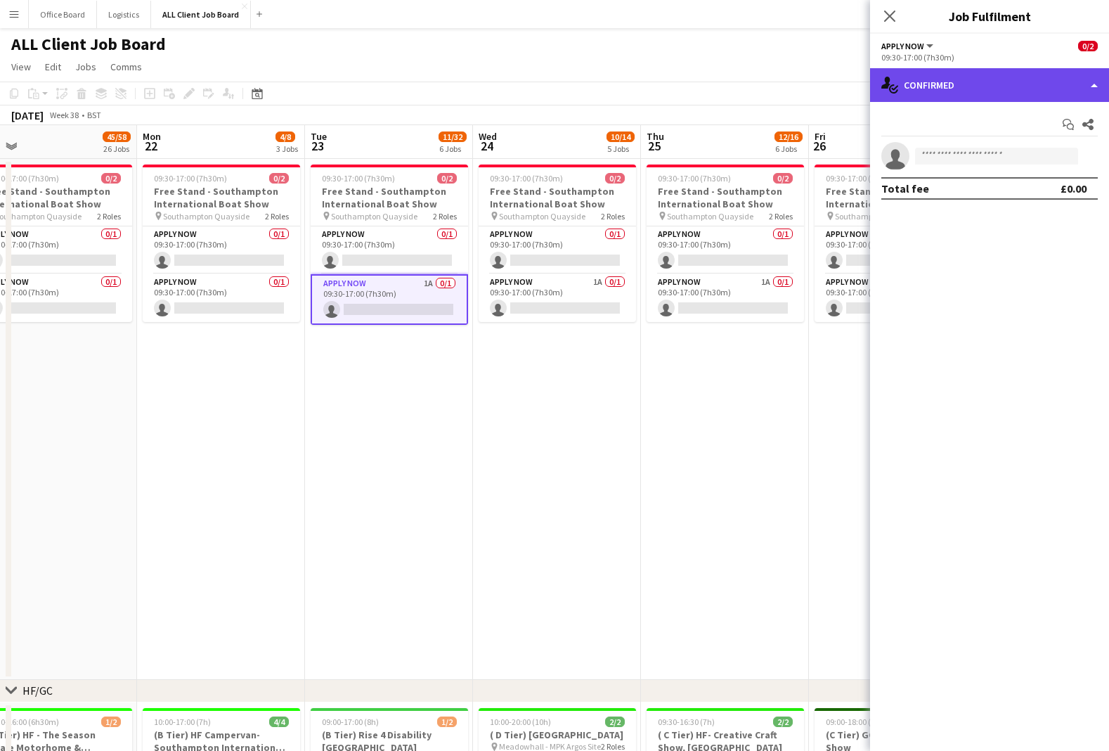
click at [1060, 82] on div "single-neutral-actions-check-2 Confirmed" at bounding box center [989, 85] width 239 height 34
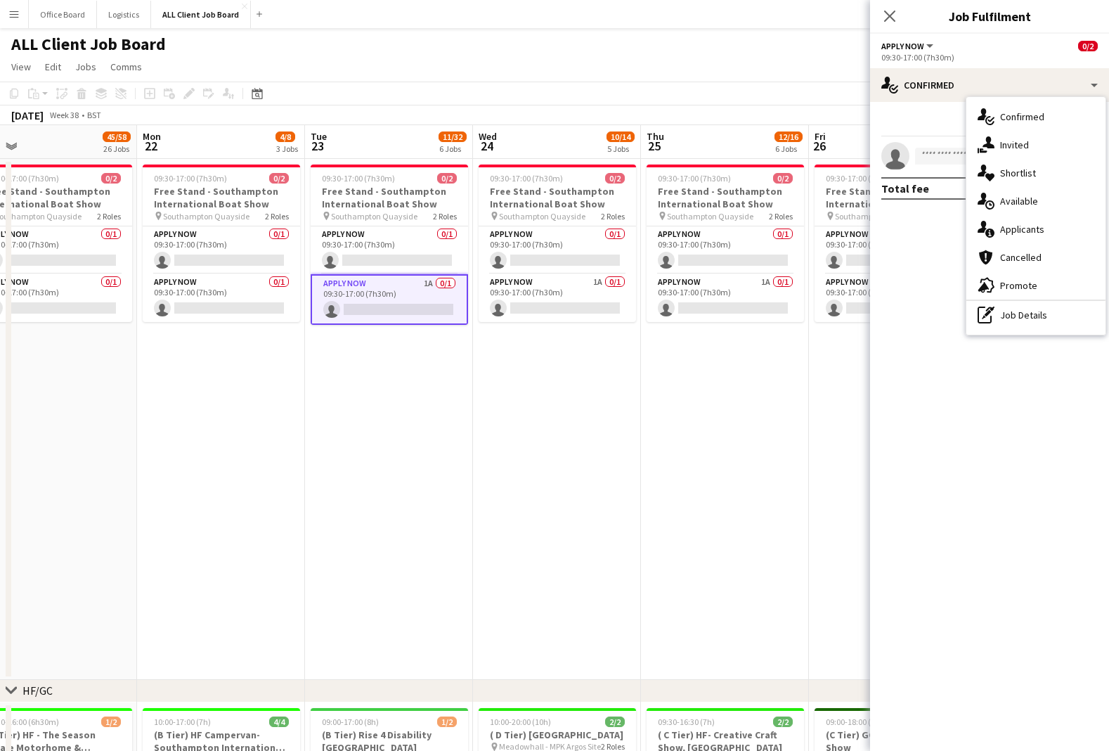
click at [640, 401] on app-date-cell "09:30-17:00 (7h30m) 0/2 Free Stand - Southampton International Boat Show pin So…" at bounding box center [557, 419] width 168 height 521
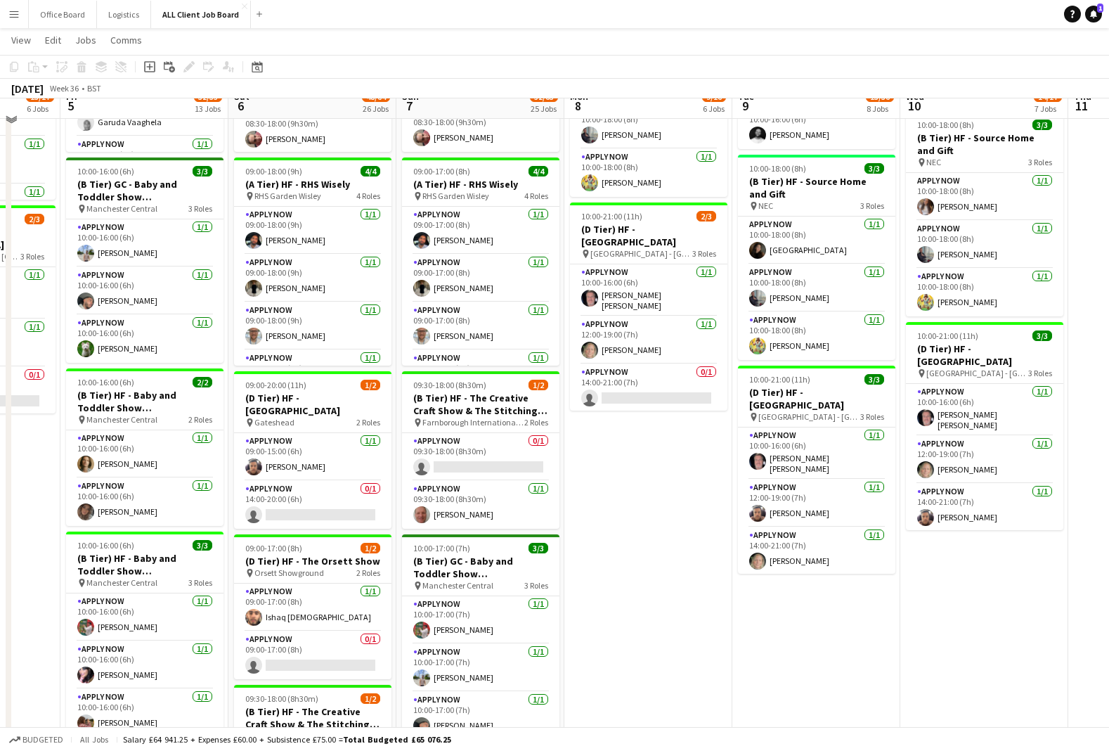
scroll to position [1074, 0]
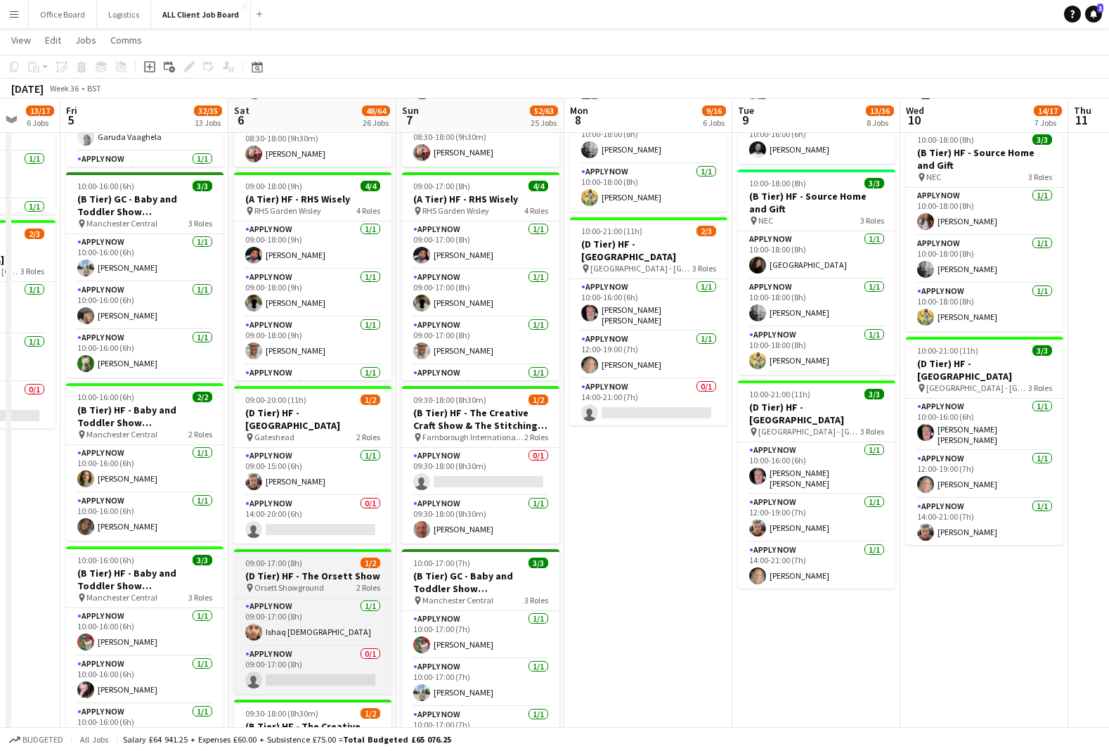
click at [318, 582] on span "Orsett Showground" at bounding box center [289, 587] width 70 height 11
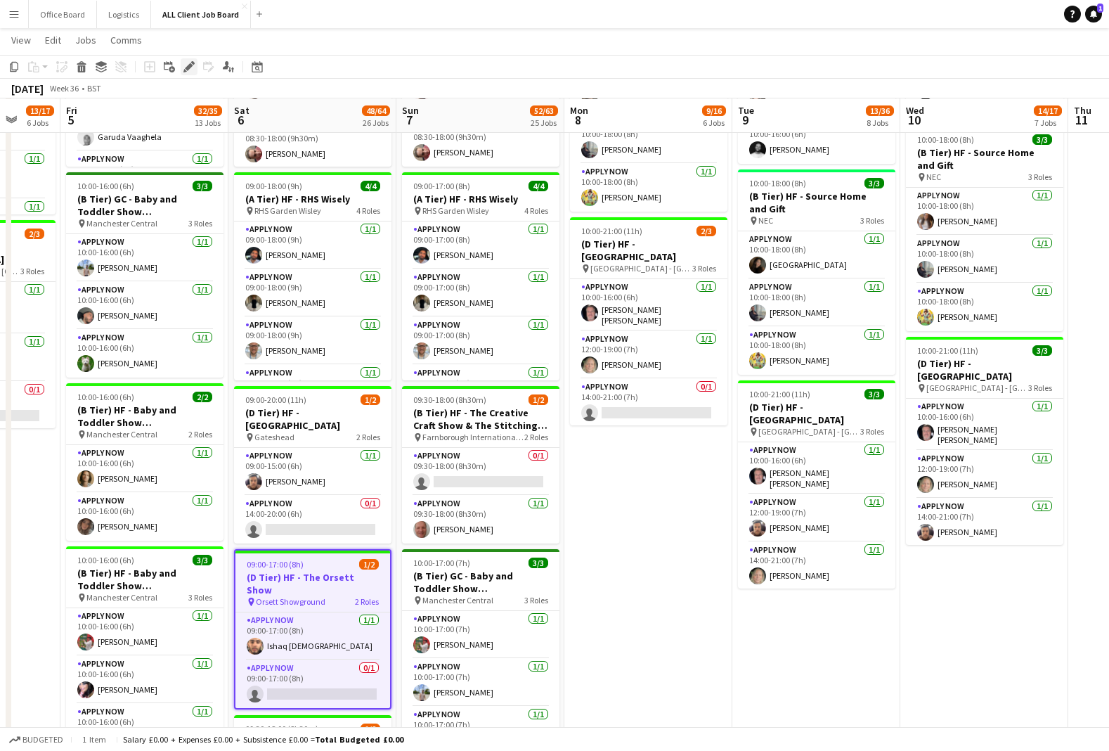
click at [183, 63] on icon "Edit" at bounding box center [188, 66] width 11 height 11
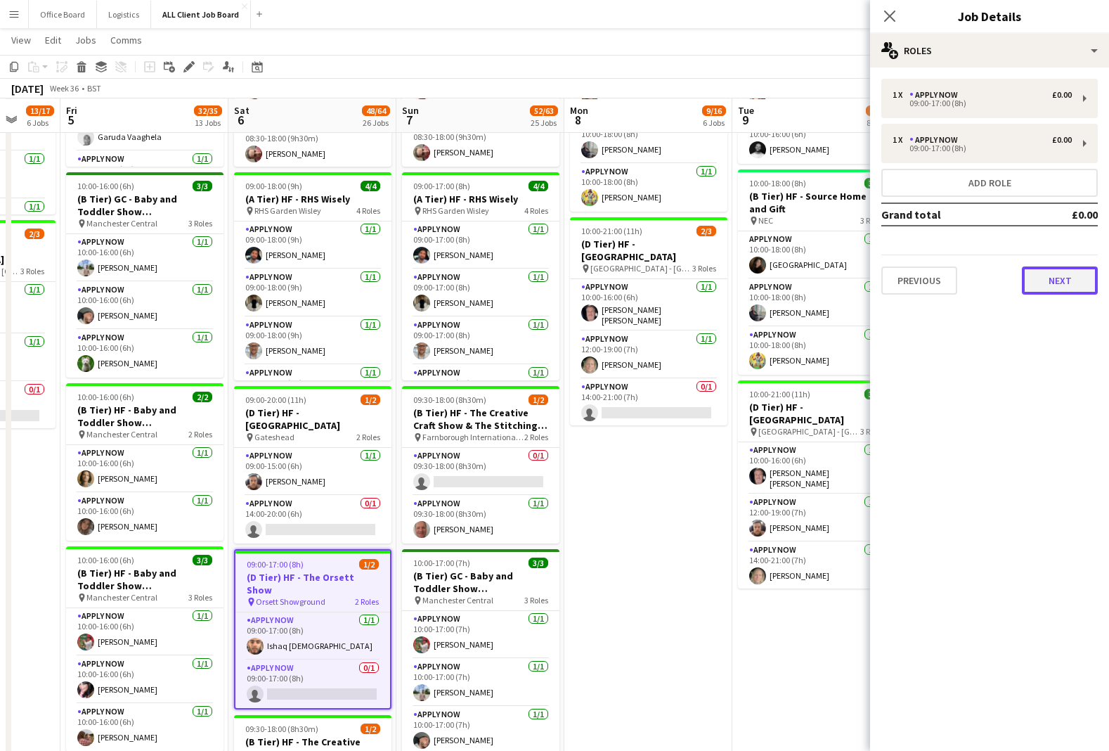
click at [1077, 276] on button "Next" at bounding box center [1060, 280] width 76 height 28
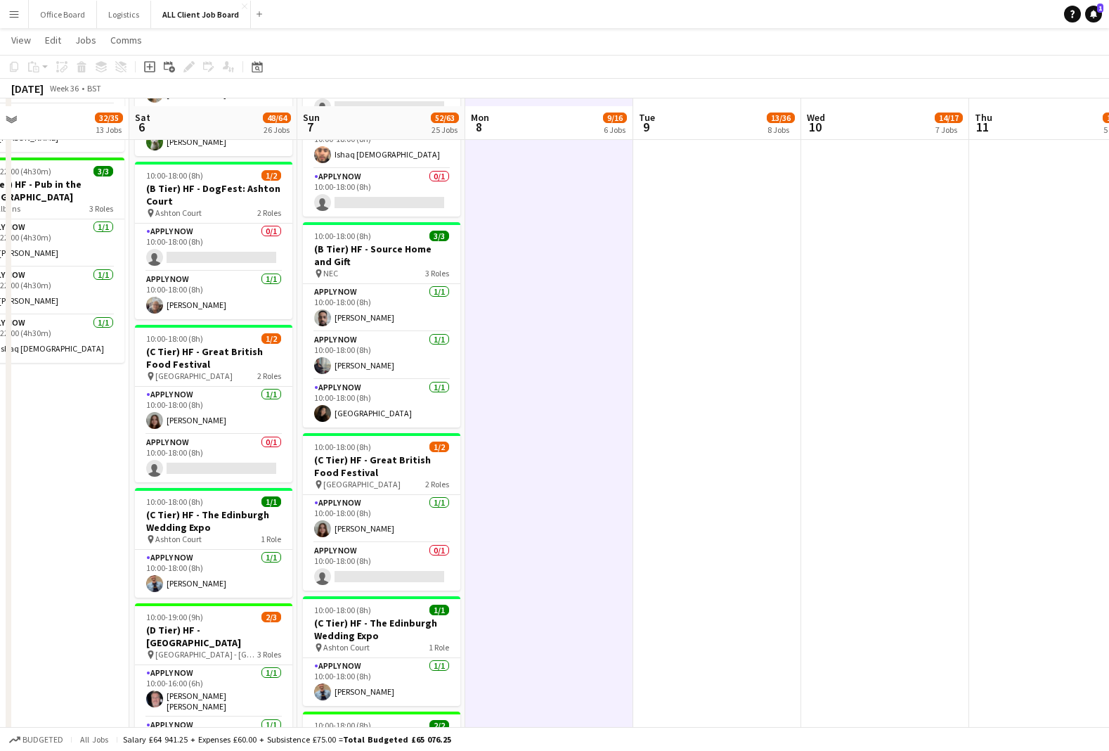
scroll to position [2326, 0]
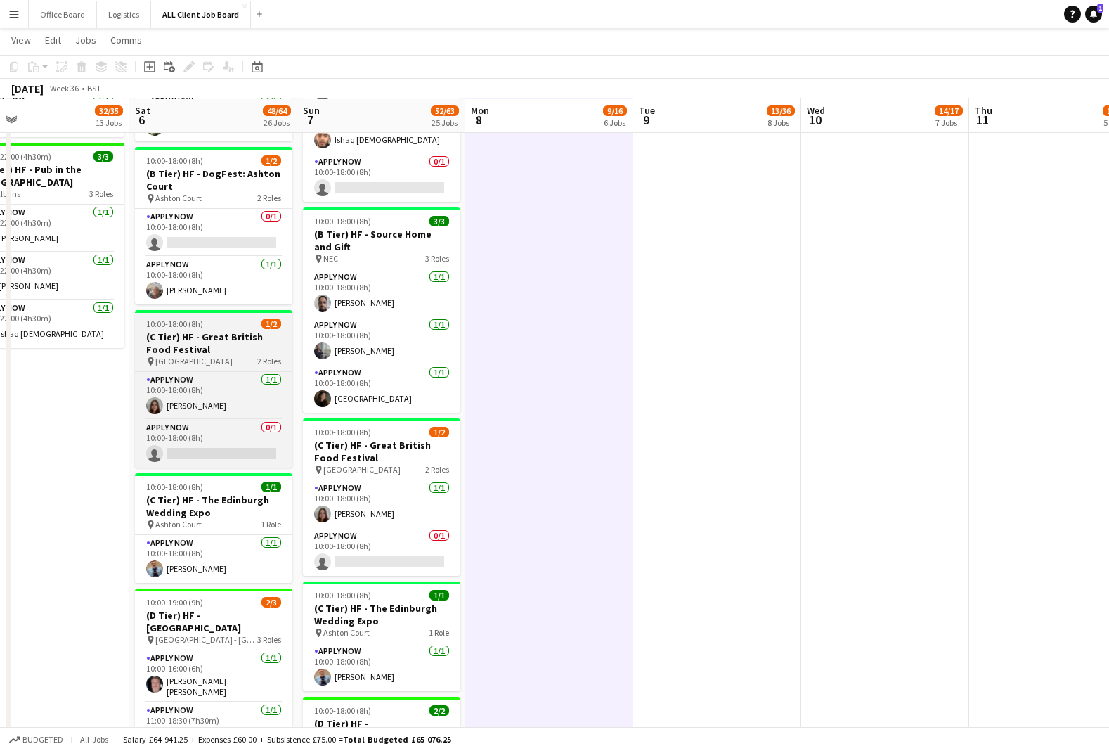
click at [192, 330] on h3 "(C Tier) HF - Great British Food Festival" at bounding box center [213, 342] width 157 height 25
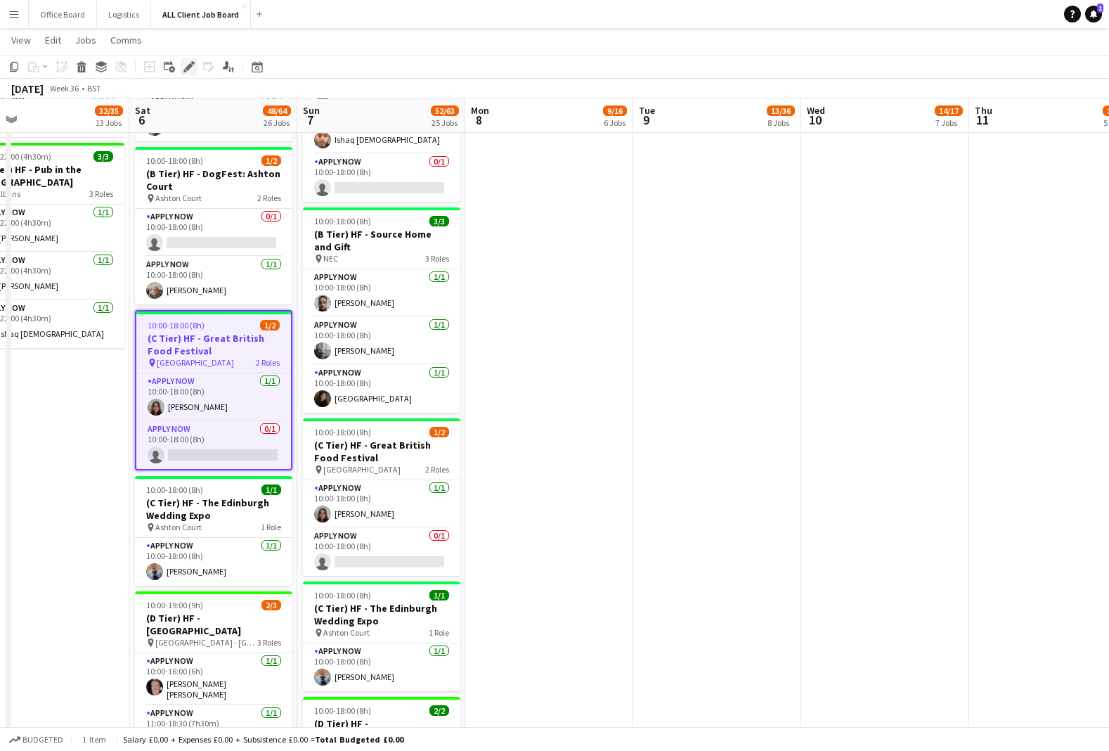
click at [183, 62] on icon "Edit" at bounding box center [188, 66] width 11 height 11
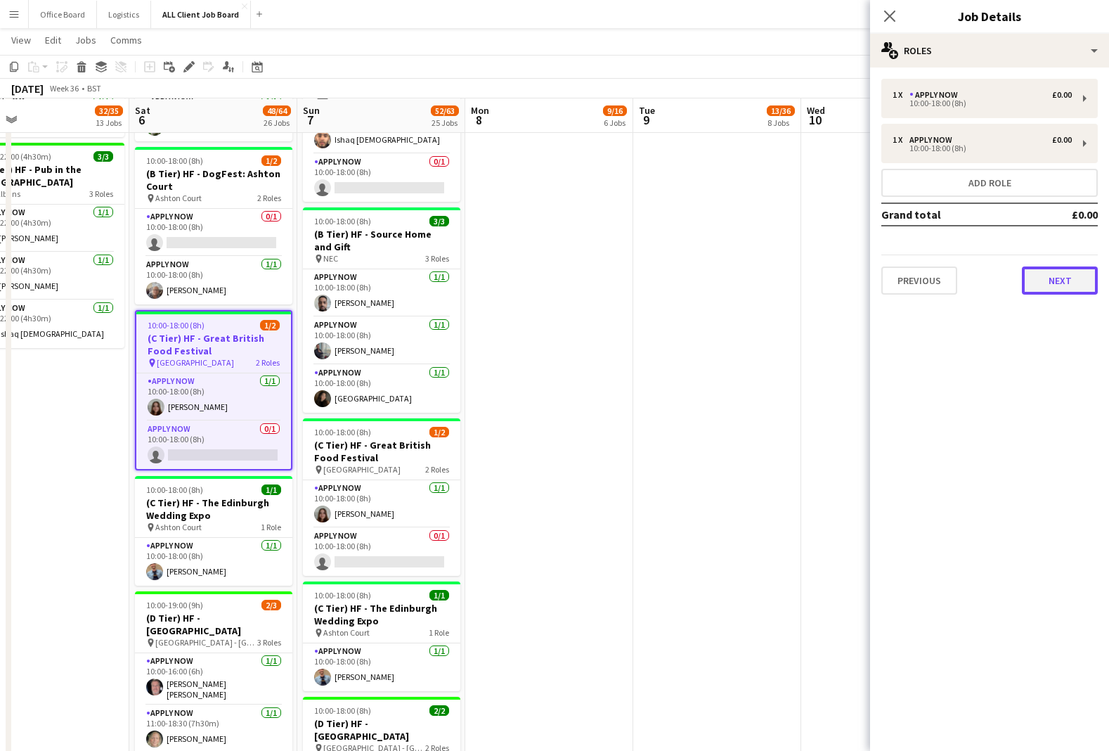
click at [1049, 271] on button "Next" at bounding box center [1060, 280] width 76 height 28
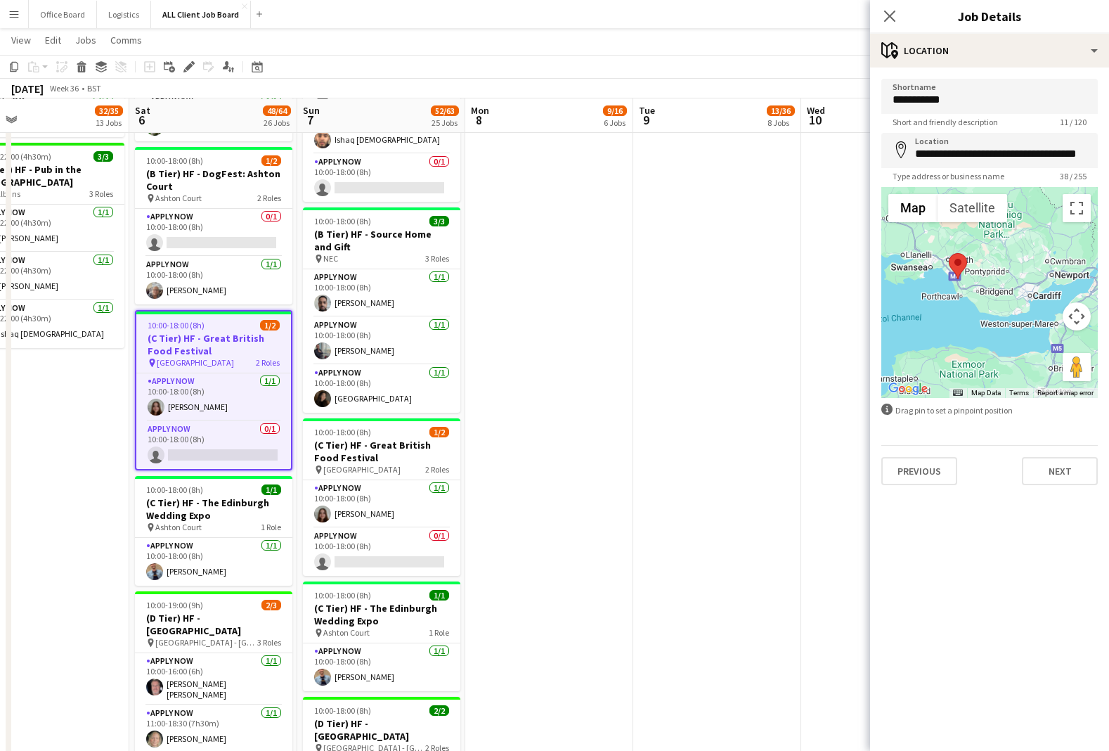
click at [498, 288] on app-date-cell "09:00-21:00 (12h) 2/2 (D Tier) HF - [GEOGRAPHIC_DATA] pin Gateshead 2 Roles APP…" at bounding box center [549, 68] width 168 height 3389
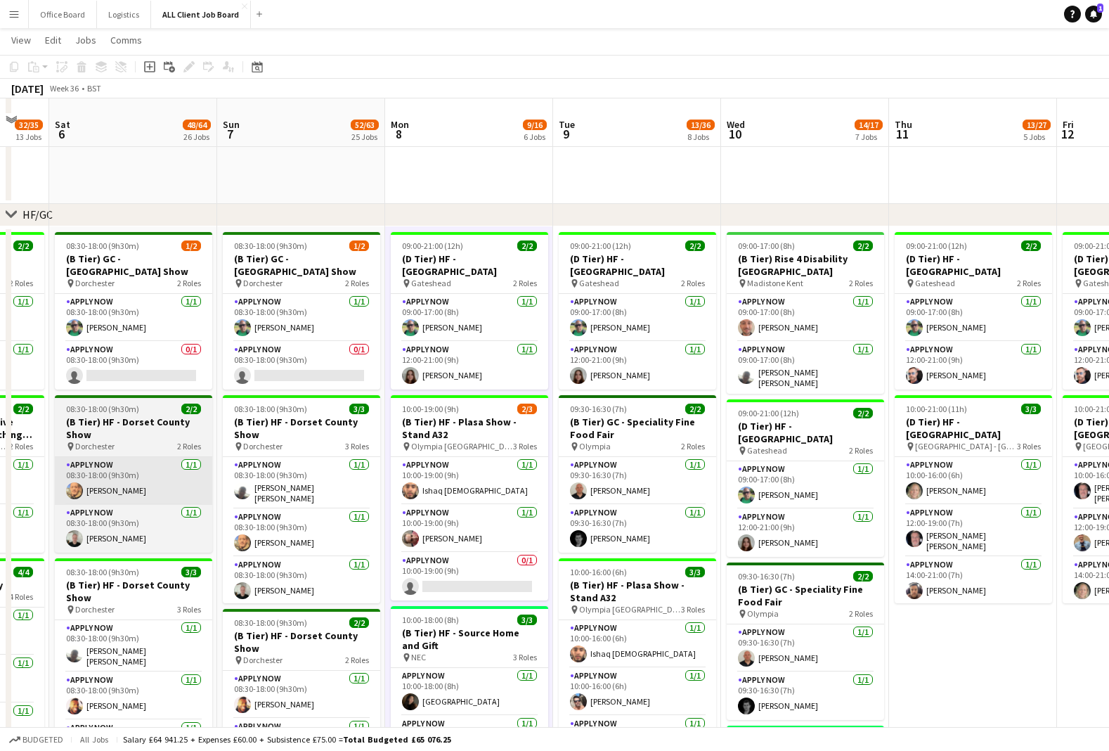
scroll to position [637, 0]
